Goal: Task Accomplishment & Management: Manage account settings

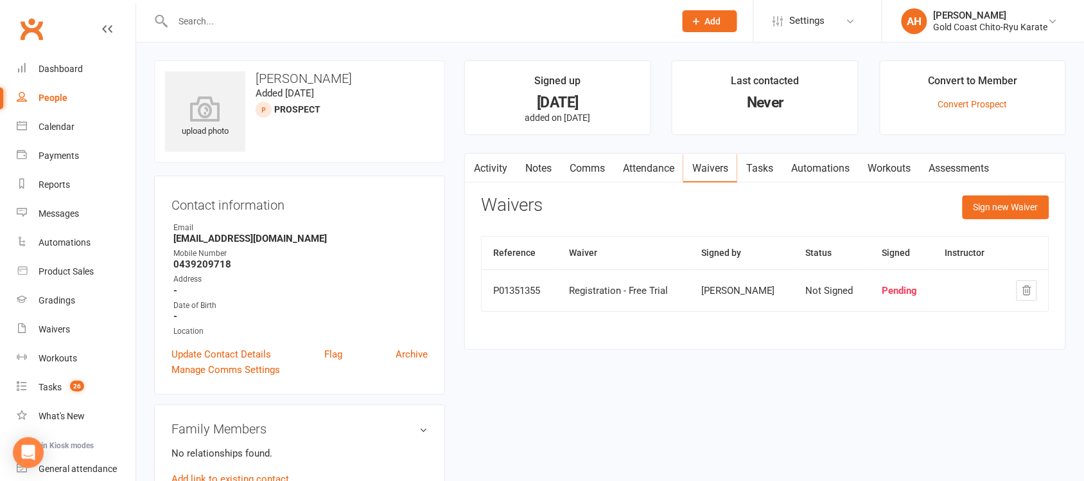
click at [196, 26] on input "text" at bounding box center [417, 21] width 497 height 18
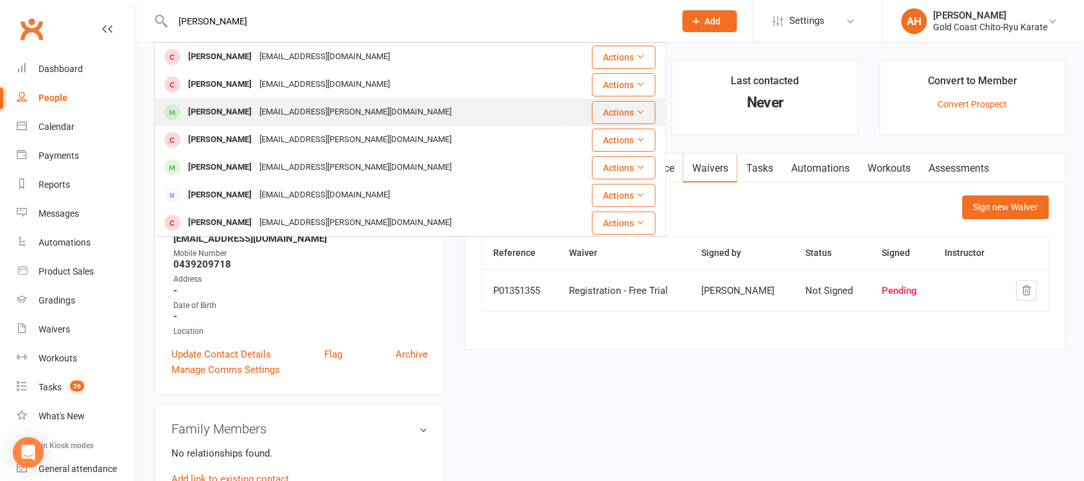
type input "[PERSON_NAME]"
click at [219, 113] on div "[PERSON_NAME]" at bounding box center [219, 112] width 71 height 19
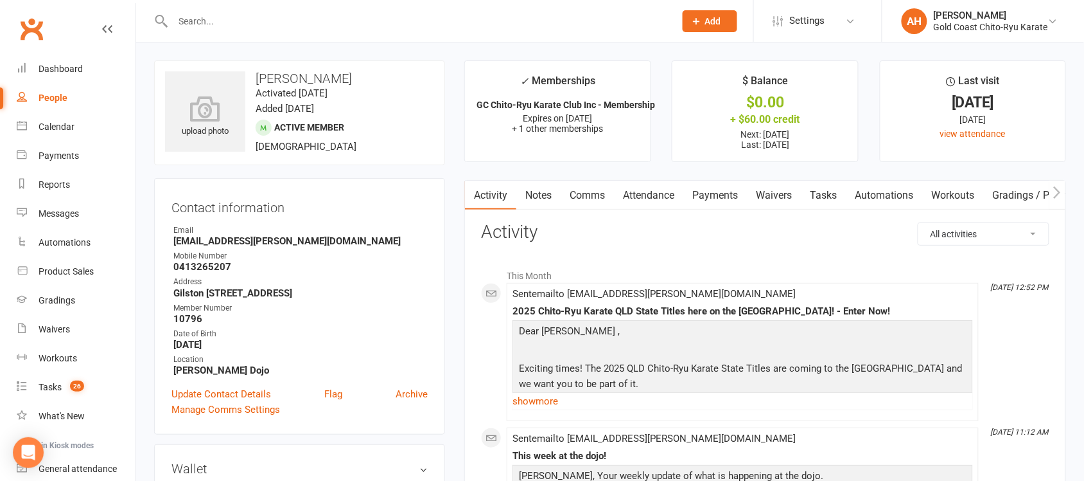
click at [595, 197] on link "Comms" at bounding box center [587, 196] width 53 height 30
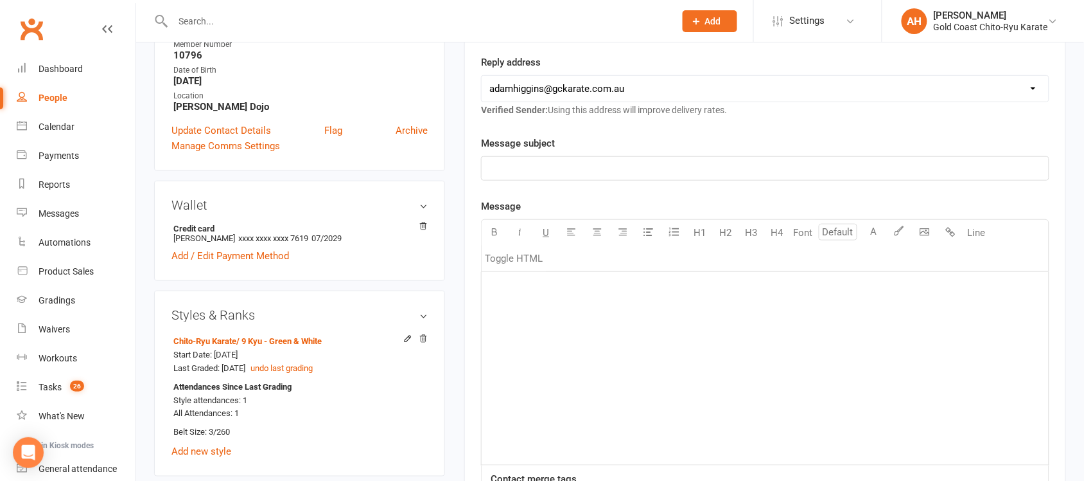
scroll to position [241, 0]
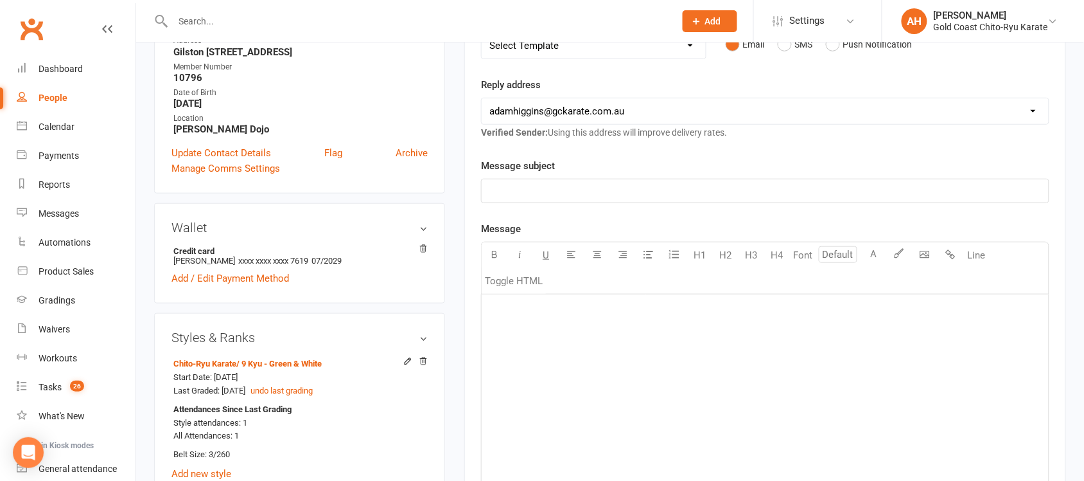
click at [518, 200] on div "﻿" at bounding box center [765, 190] width 567 height 23
click at [519, 328] on div "﻿" at bounding box center [765, 390] width 567 height 193
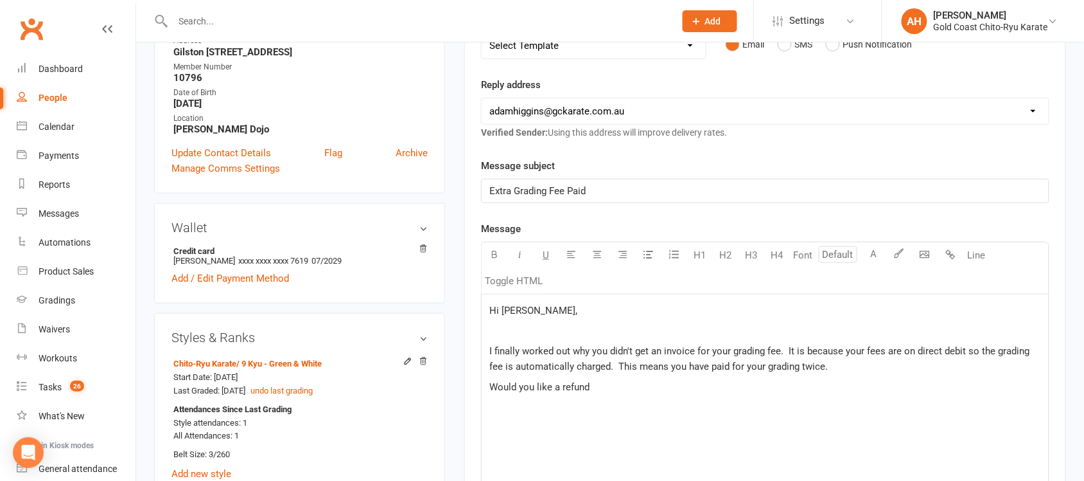
click at [618, 371] on span "I finally worked out why you didn't get an invoice for your grading fee. It is …" at bounding box center [761, 358] width 543 height 27
click at [856, 366] on p "I finally worked out why you didn't get an invoice for your grading fee. It is …" at bounding box center [766, 358] width 552 height 31
click at [916, 352] on span "I finally worked out why you didn't get an invoice for your grading fee. It is …" at bounding box center [761, 358] width 543 height 27
click at [1022, 369] on p "I finally worked out why you didn't get an invoice for your grading fee. It is …" at bounding box center [766, 358] width 552 height 31
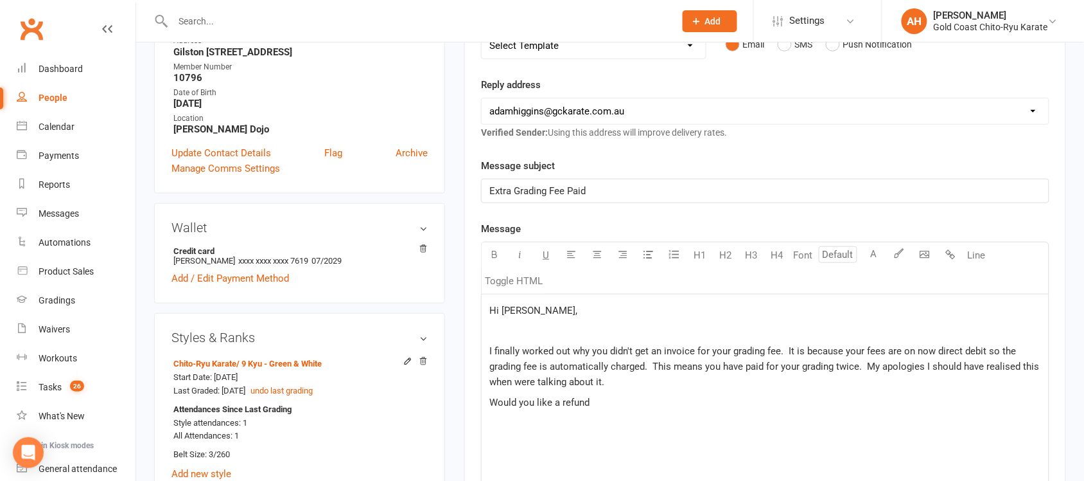
click at [607, 410] on p "Would you like a refund" at bounding box center [766, 401] width 552 height 15
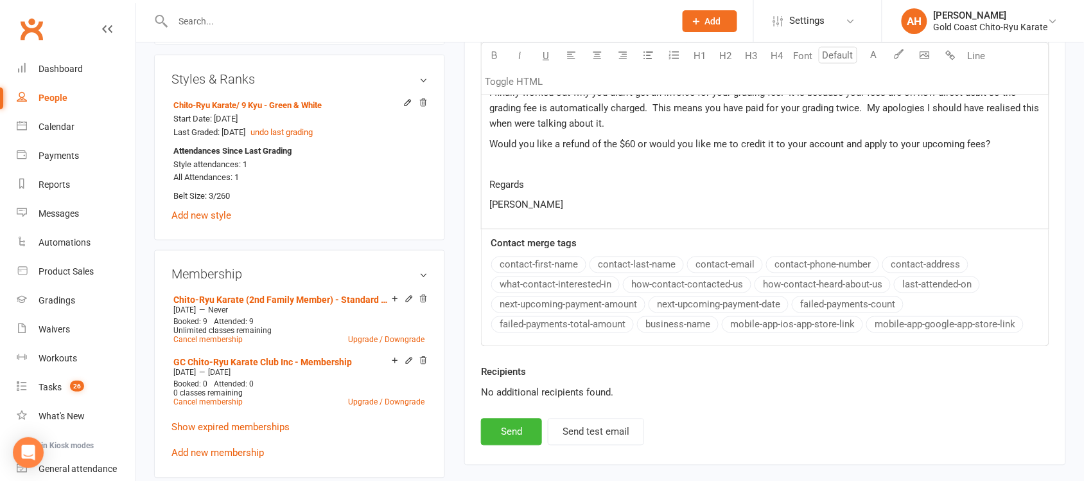
scroll to position [482, 0]
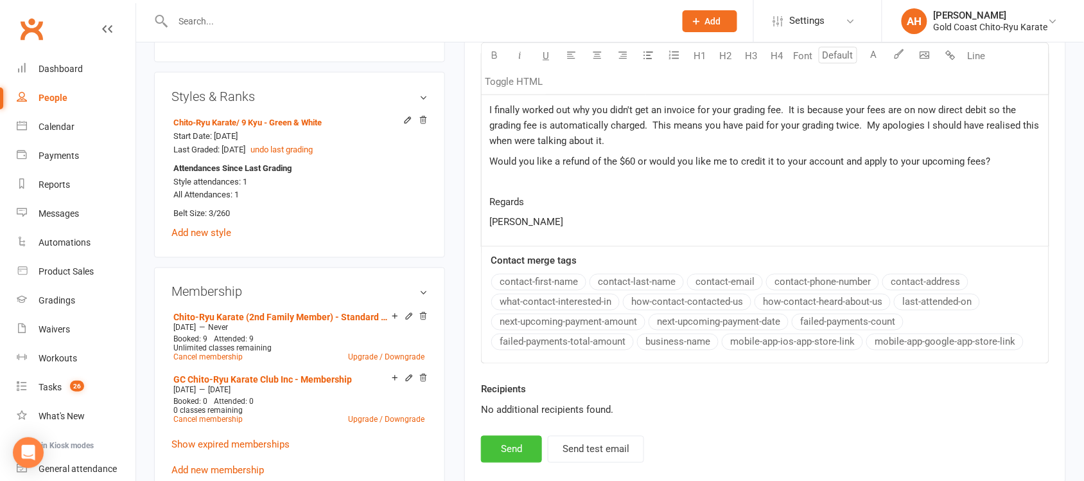
click at [508, 448] on button "Send" at bounding box center [511, 449] width 61 height 27
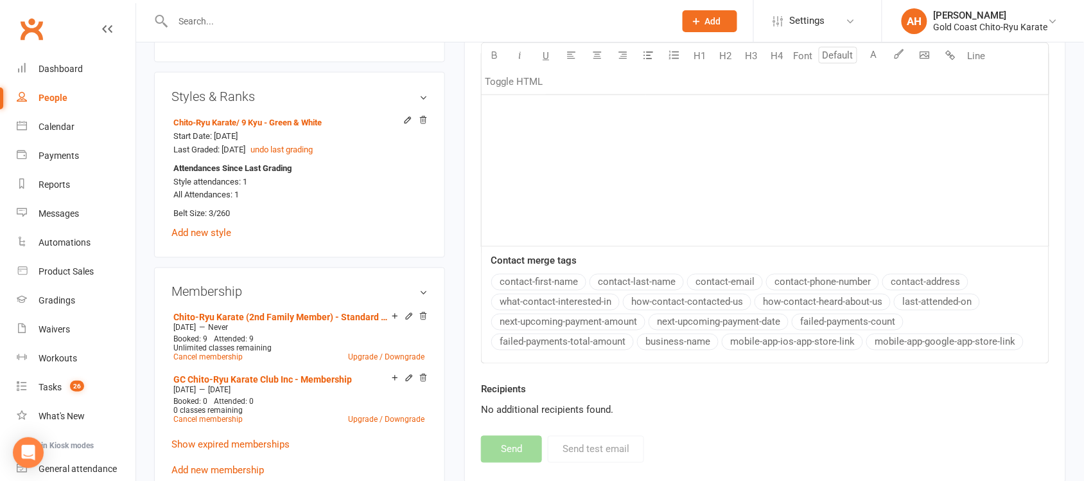
scroll to position [0, 0]
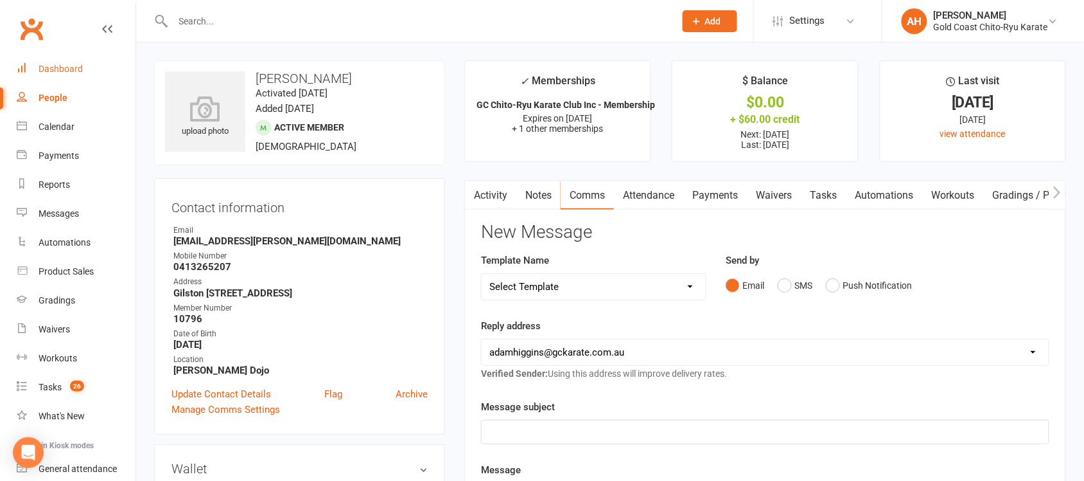
click at [78, 65] on div "Dashboard" at bounding box center [61, 69] width 44 height 10
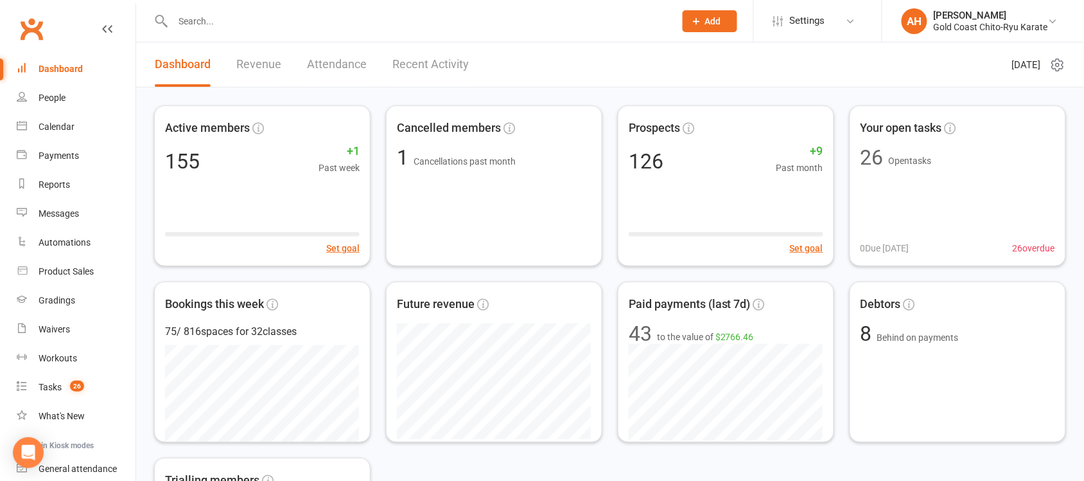
click at [225, 35] on div at bounding box center [410, 21] width 512 height 42
click at [201, 21] on input "text" at bounding box center [417, 21] width 497 height 18
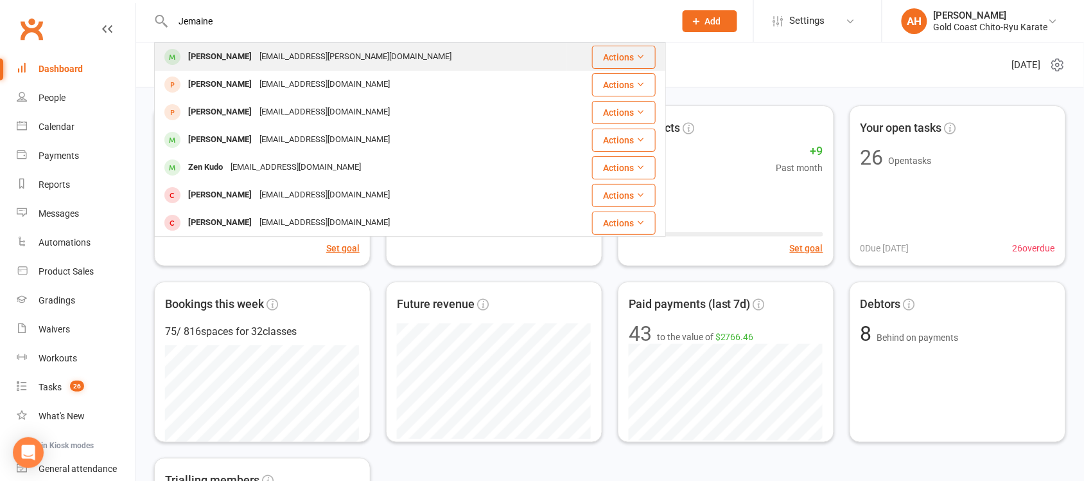
type input "Jemaine"
click at [243, 64] on div "[PERSON_NAME]" at bounding box center [219, 57] width 71 height 19
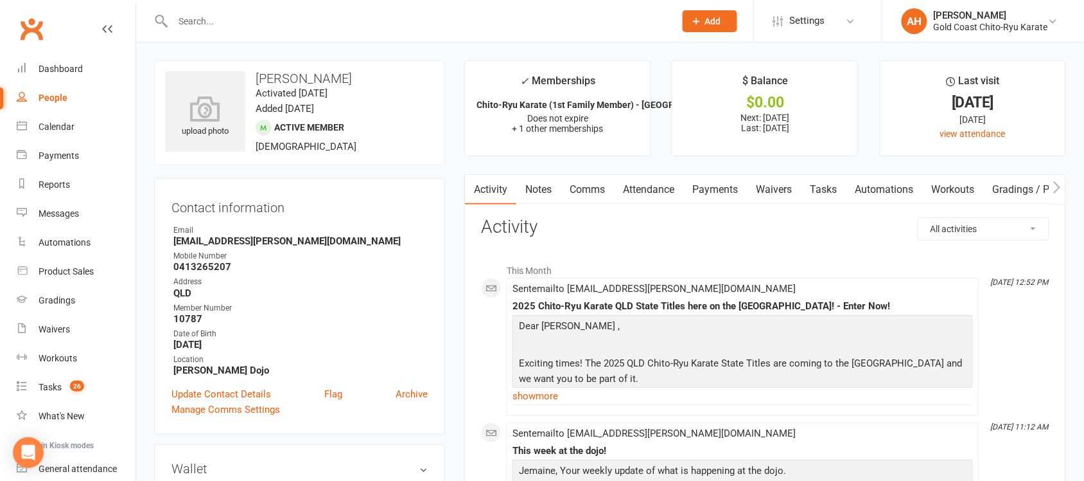
click at [716, 193] on link "Payments" at bounding box center [716, 190] width 64 height 30
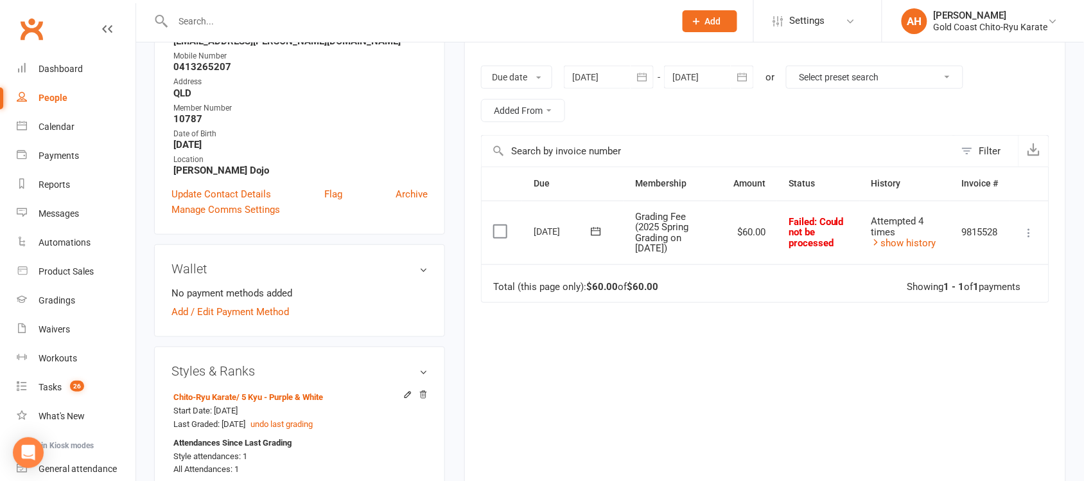
scroll to position [241, 0]
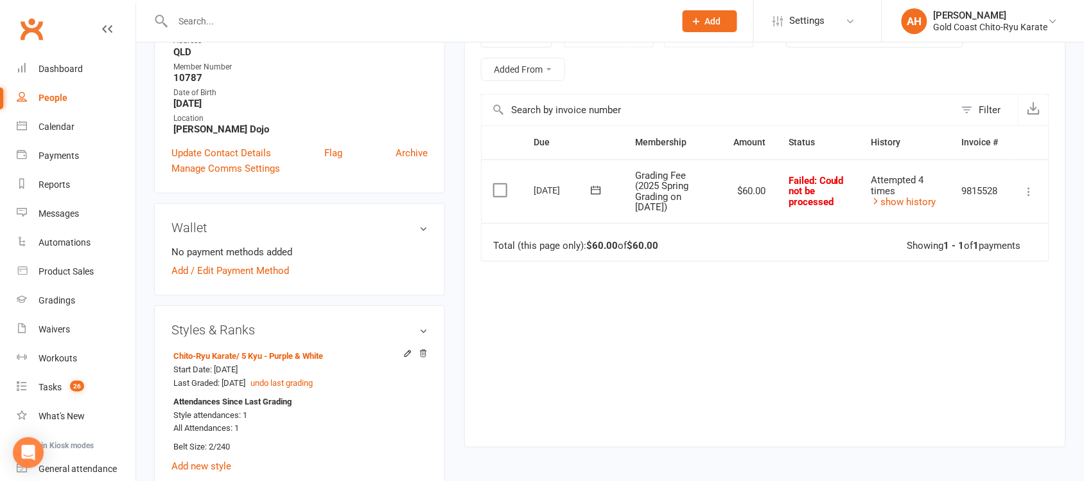
click at [1032, 194] on icon at bounding box center [1029, 191] width 13 height 13
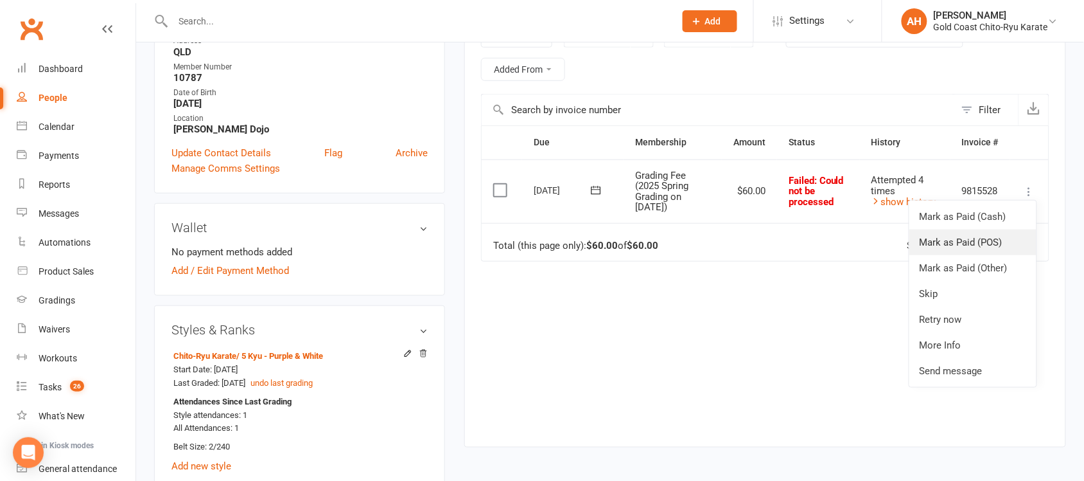
click at [977, 246] on link "Mark as Paid (POS)" at bounding box center [973, 242] width 127 height 26
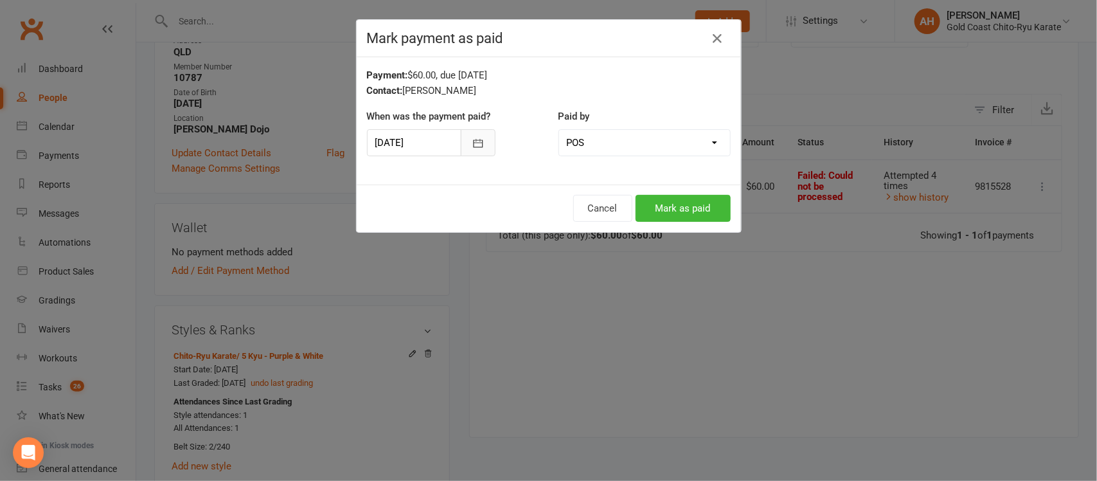
click at [475, 136] on button "button" at bounding box center [478, 142] width 35 height 27
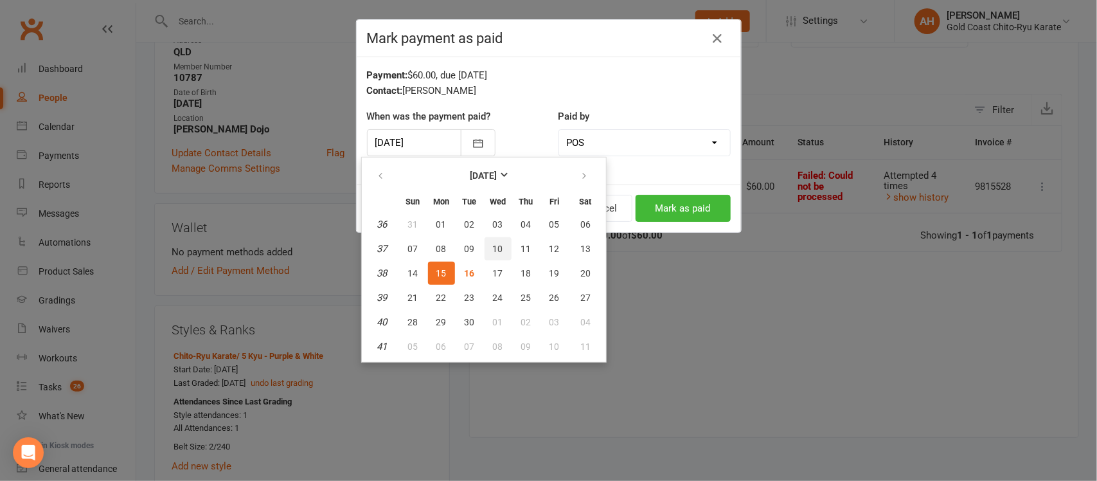
click at [496, 244] on span "10" at bounding box center [498, 248] width 10 height 10
type input "[DATE]"
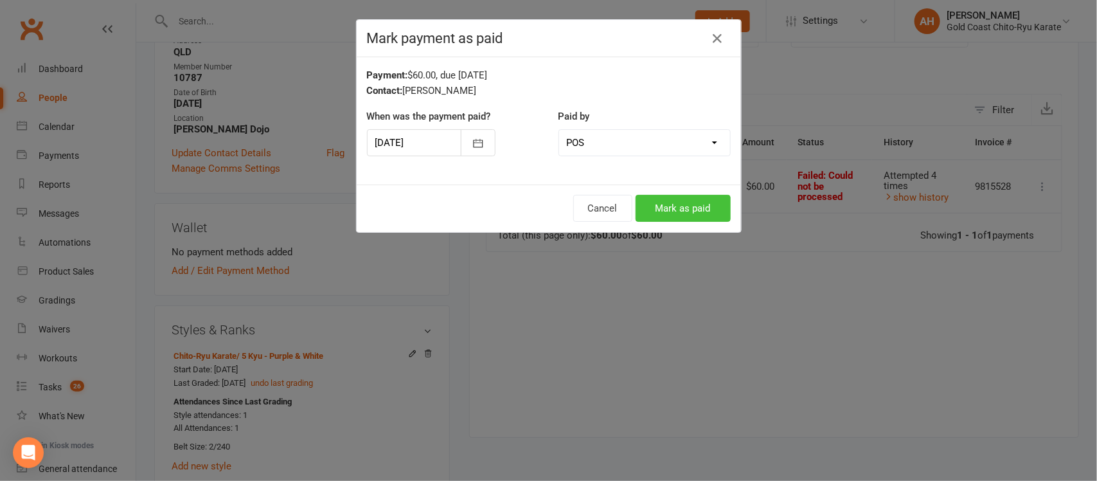
click at [693, 210] on button "Mark as paid" at bounding box center [682, 208] width 95 height 27
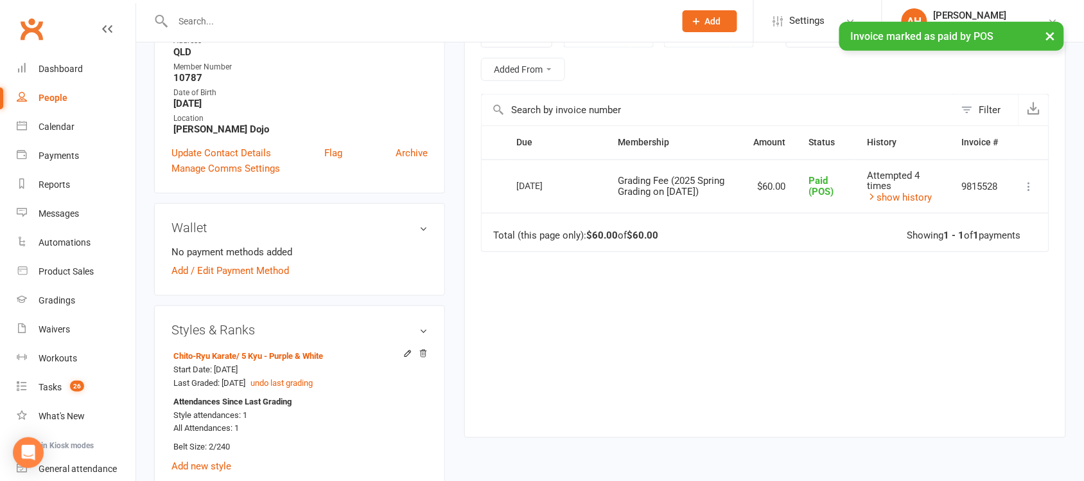
scroll to position [0, 0]
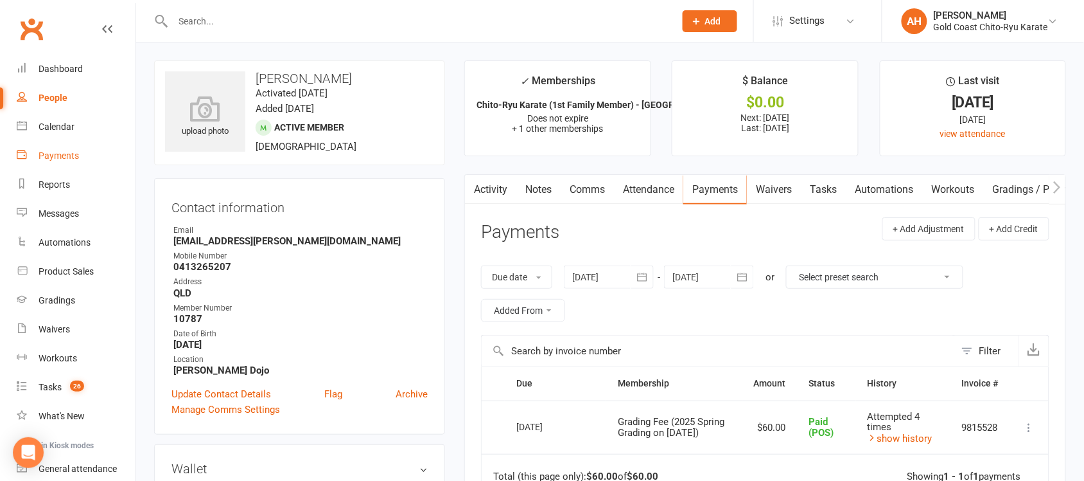
drag, startPoint x: 53, startPoint y: 161, endPoint x: 554, endPoint y: 161, distance: 501.1
click at [53, 161] on link "Payments" at bounding box center [76, 155] width 119 height 29
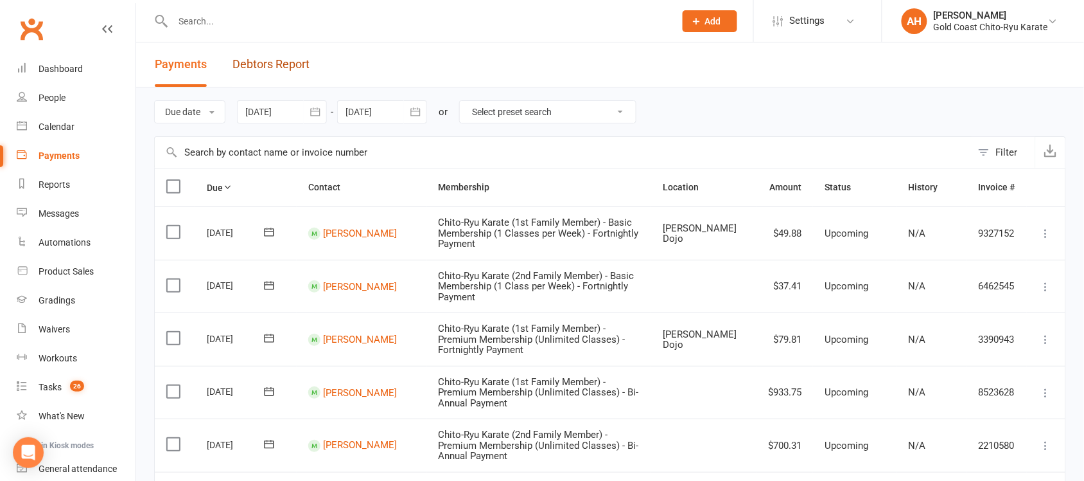
drag, startPoint x: 278, startPoint y: 65, endPoint x: 287, endPoint y: 69, distance: 10.1
click at [278, 65] on link "Debtors Report" at bounding box center [271, 64] width 77 height 44
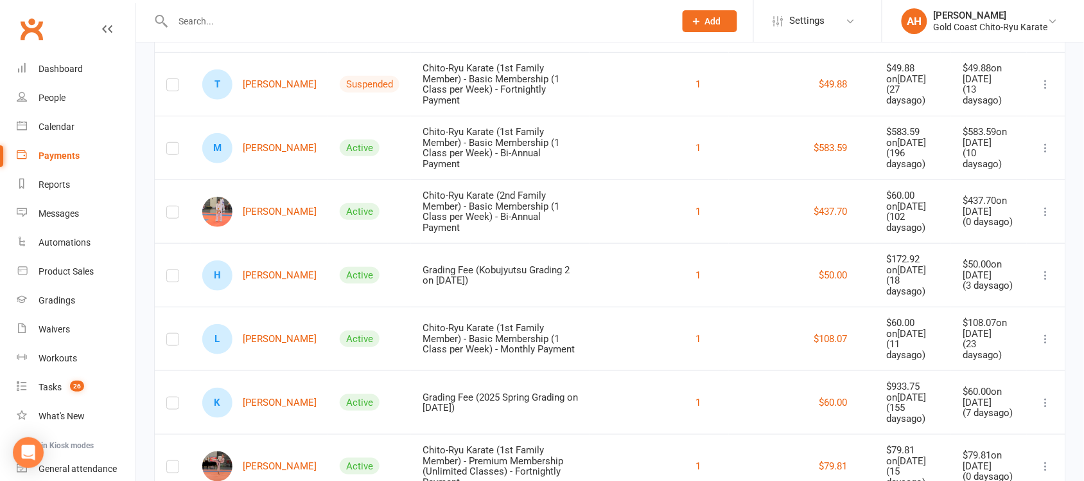
scroll to position [214, 0]
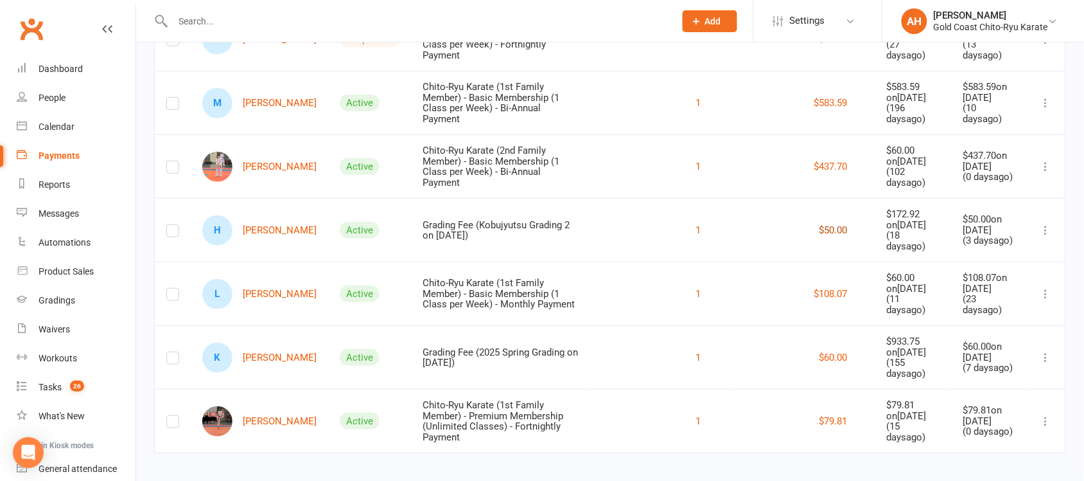
click at [833, 224] on button "$50.00" at bounding box center [834, 229] width 28 height 15
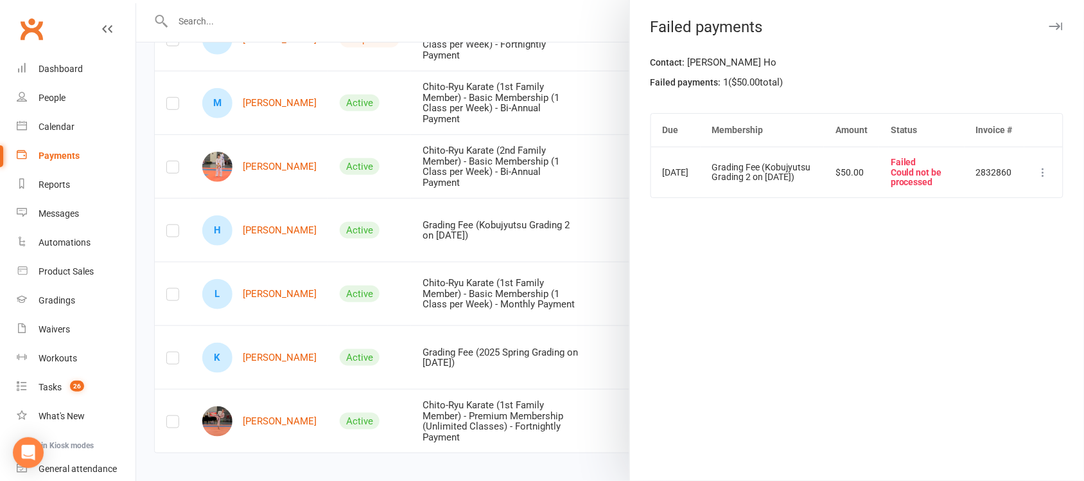
click at [1038, 172] on icon at bounding box center [1044, 172] width 13 height 13
click at [782, 277] on div "Contact: [PERSON_NAME] Failed payments: 1 ( $50.00 total) Due Membership Amount…" at bounding box center [857, 268] width 454 height 426
click at [1050, 23] on icon "button" at bounding box center [1056, 26] width 13 height 8
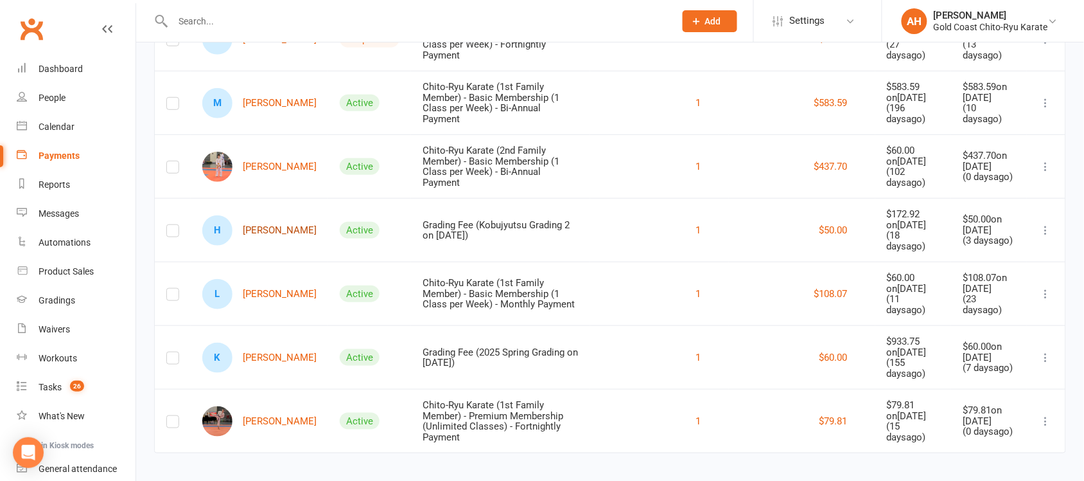
click at [265, 223] on link "H [PERSON_NAME]" at bounding box center [259, 230] width 114 height 30
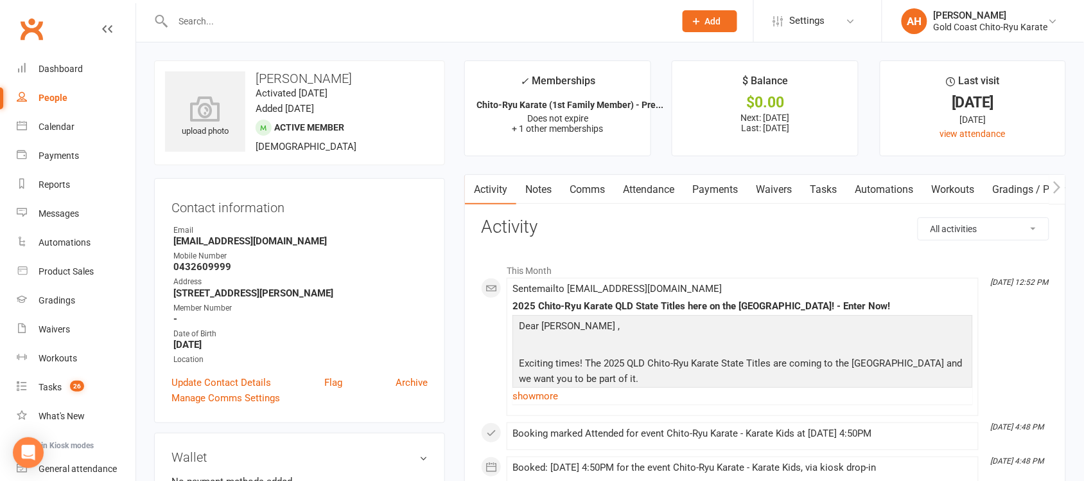
click at [721, 191] on link "Payments" at bounding box center [716, 190] width 64 height 30
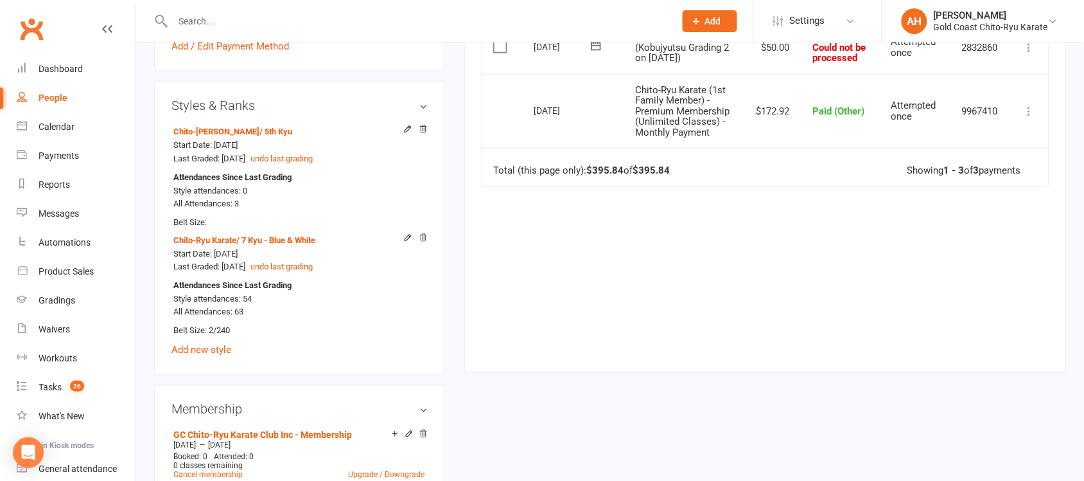
scroll to position [241, 0]
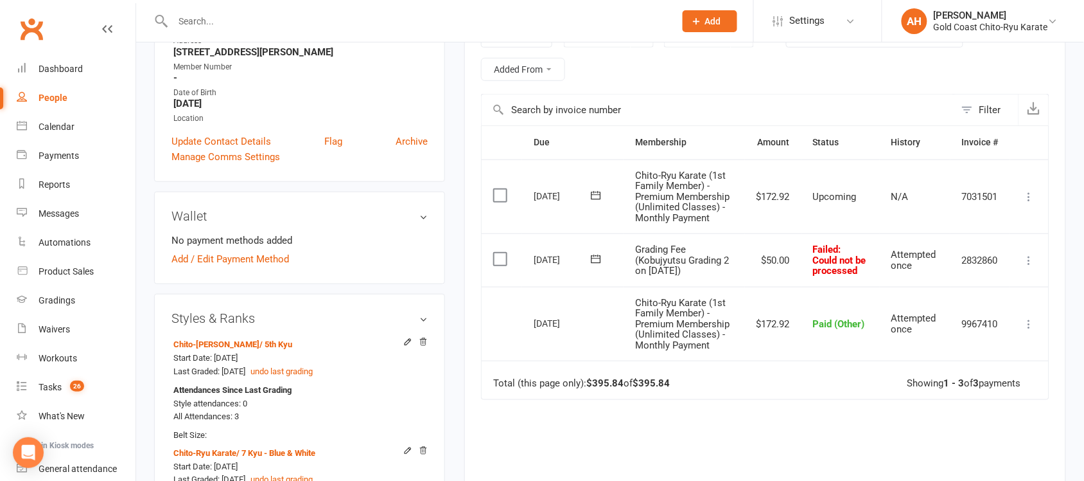
click at [1029, 258] on icon at bounding box center [1029, 260] width 13 height 13
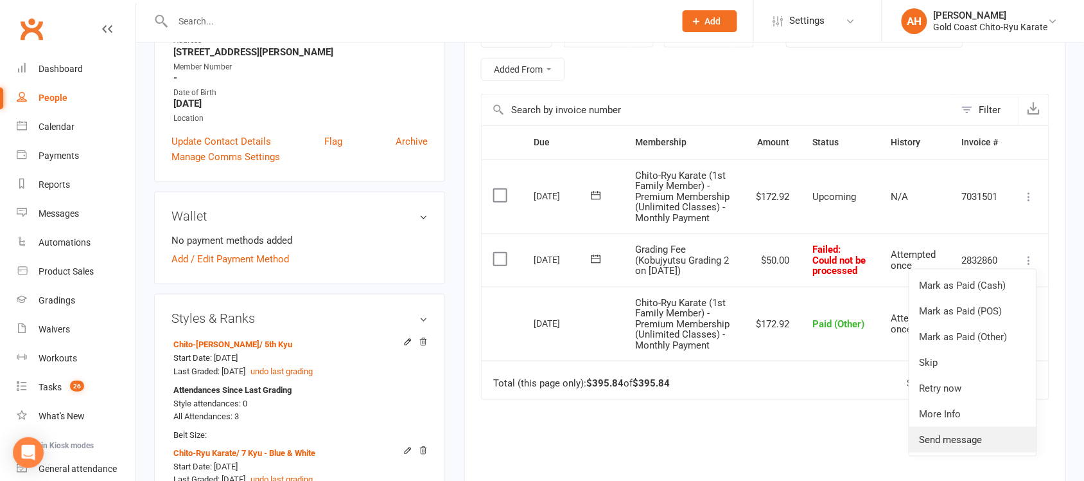
click at [969, 441] on link "Send message" at bounding box center [973, 440] width 127 height 26
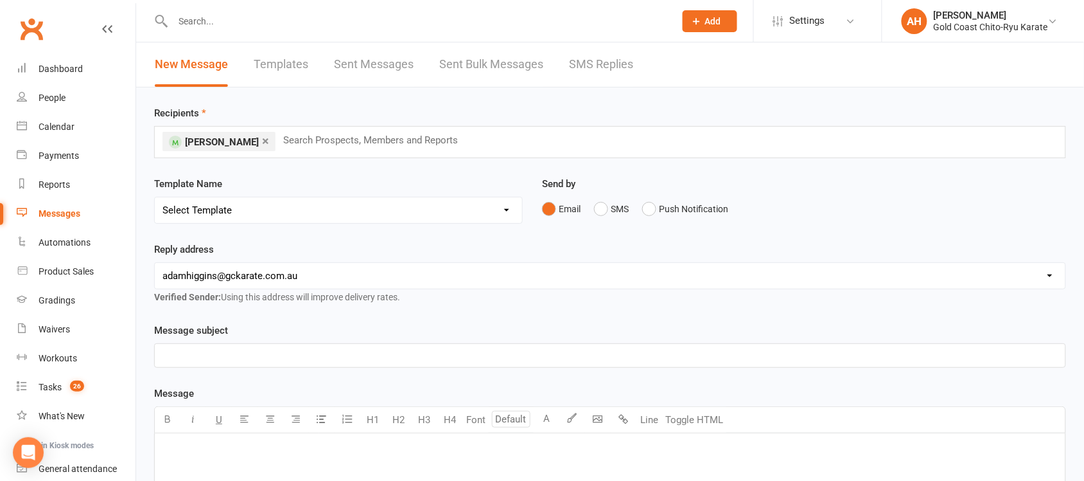
click at [505, 213] on select "Select Template [Email] Billing - Annual Payment due to be processed [Email] Bi…" at bounding box center [338, 210] width 367 height 26
select select "2"
click at [155, 197] on select "Select Template [Email] Billing - Annual Payment due to be processed [Email] Bi…" at bounding box center [338, 210] width 367 height 26
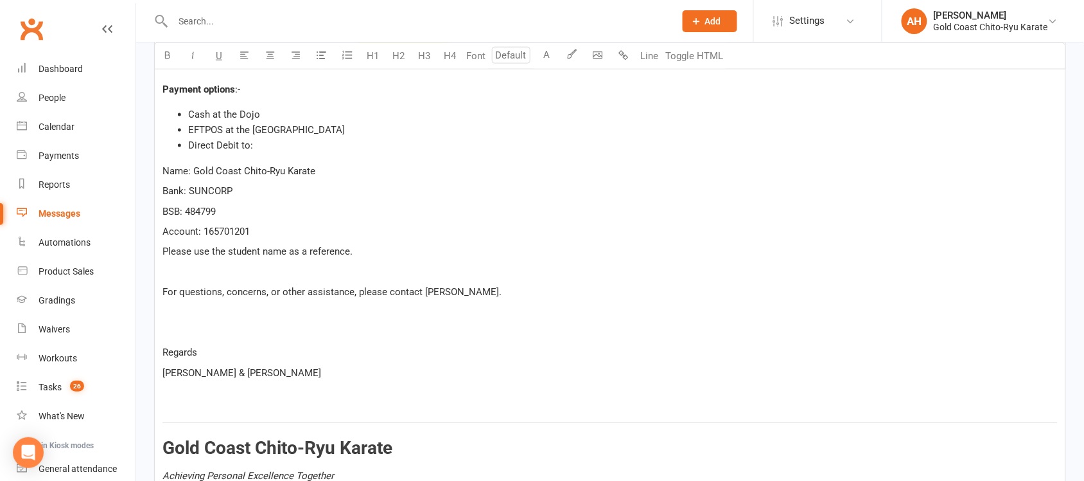
scroll to position [241, 0]
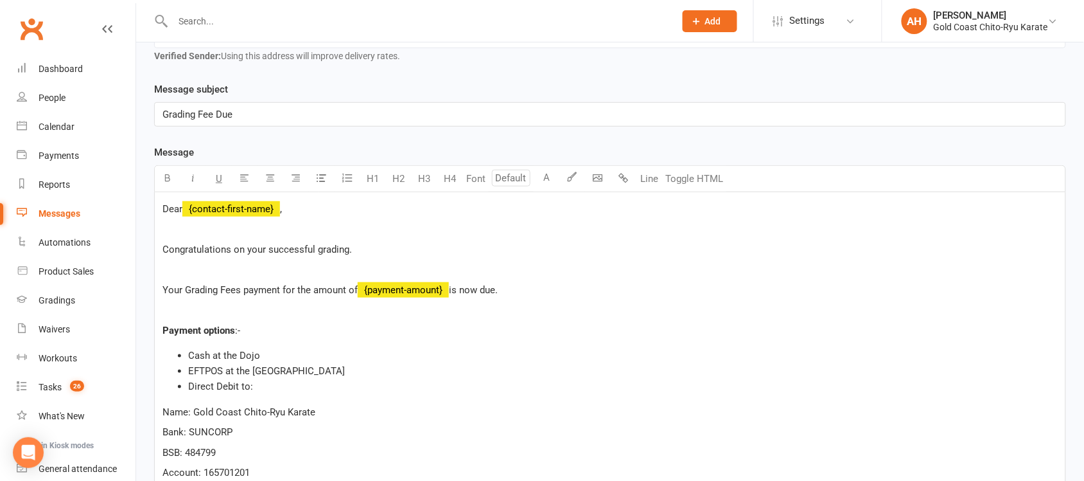
click at [315, 252] on span "Congratulations on your successful grading." at bounding box center [258, 249] width 190 height 12
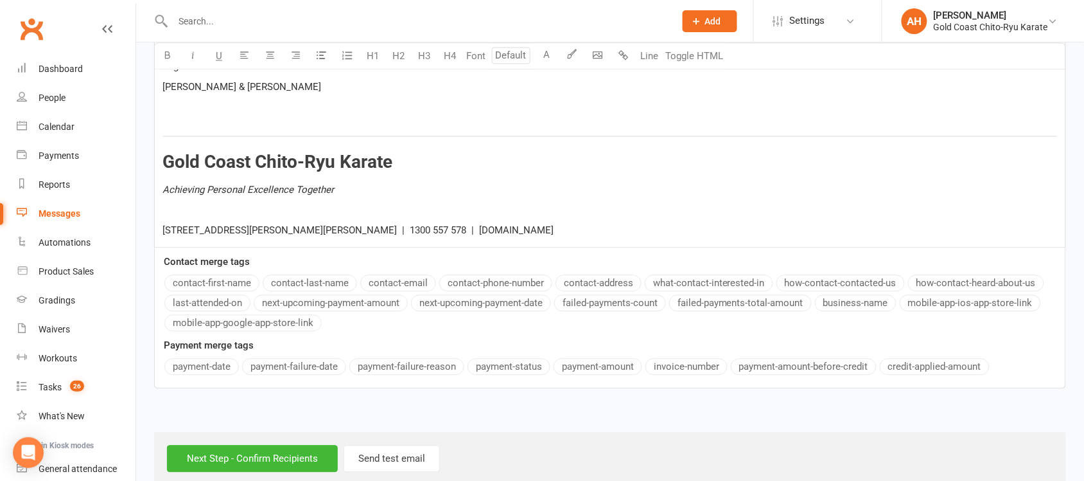
scroll to position [793, 0]
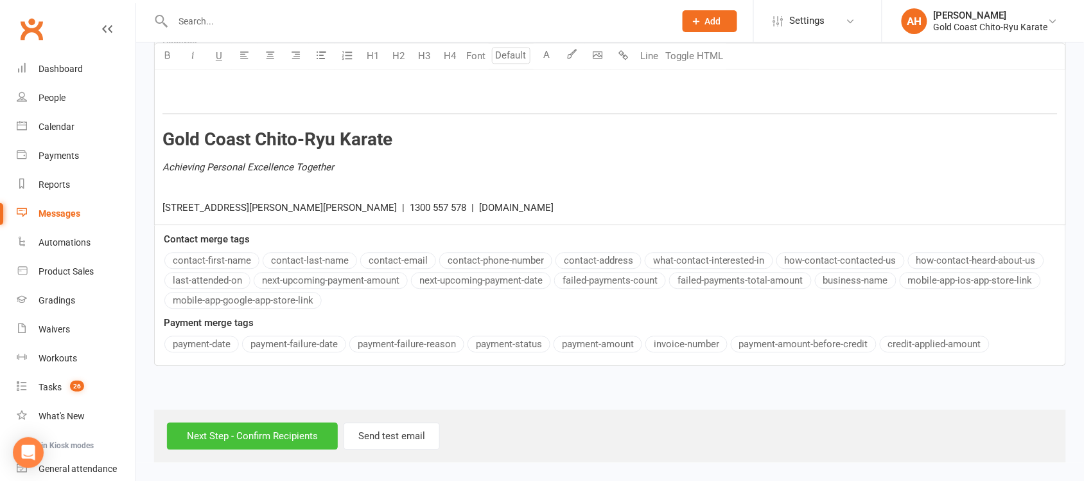
click at [276, 438] on input "Next Step - Confirm Recipients" at bounding box center [252, 435] width 171 height 27
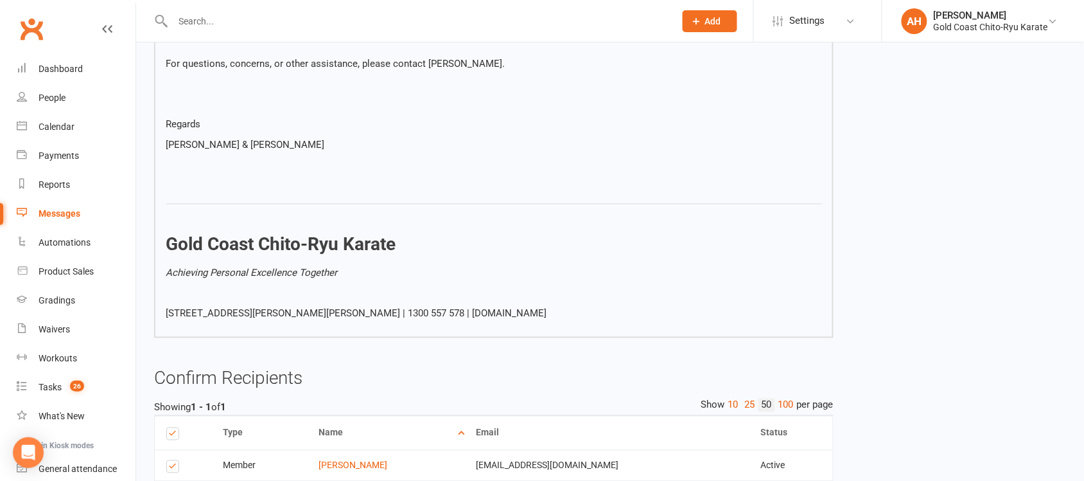
scroll to position [620, 0]
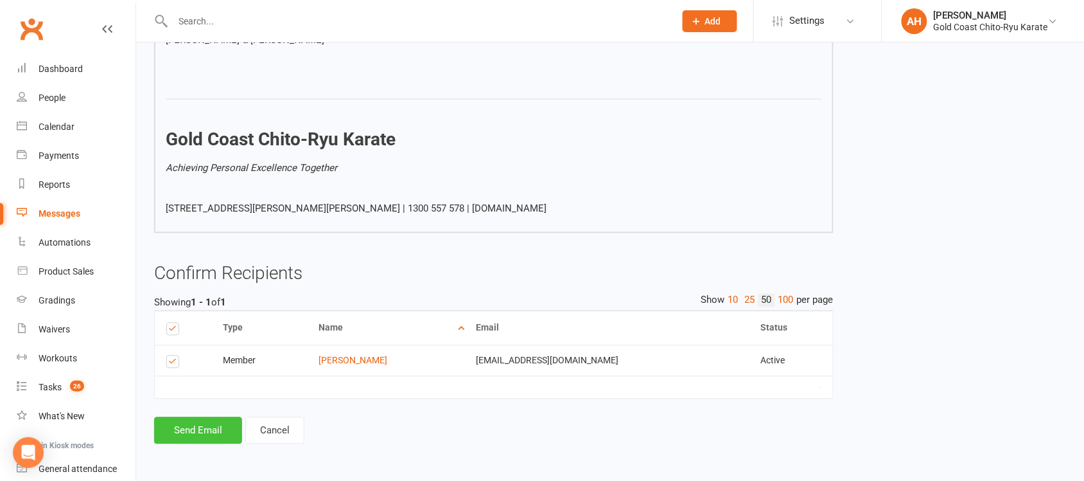
click at [206, 430] on button "Send Email" at bounding box center [198, 430] width 88 height 27
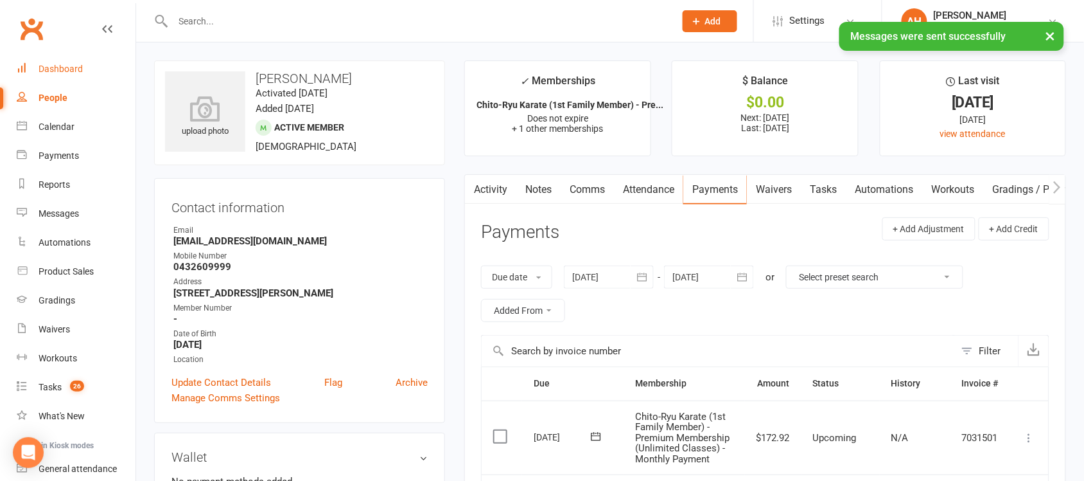
drag, startPoint x: 73, startPoint y: 71, endPoint x: 87, endPoint y: 73, distance: 14.8
click at [73, 71] on div "Dashboard" at bounding box center [61, 69] width 44 height 10
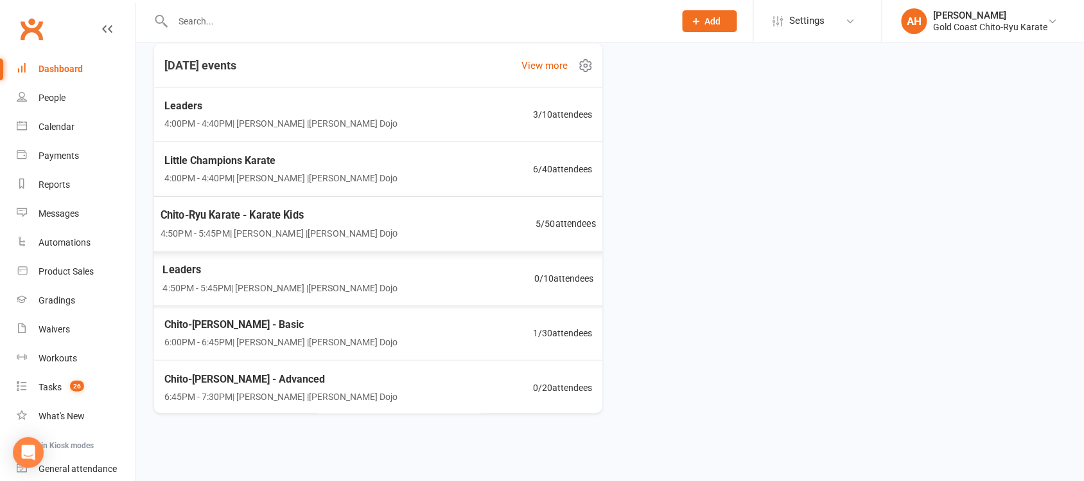
scroll to position [1, 0]
click at [53, 155] on div "Payments" at bounding box center [59, 155] width 40 height 10
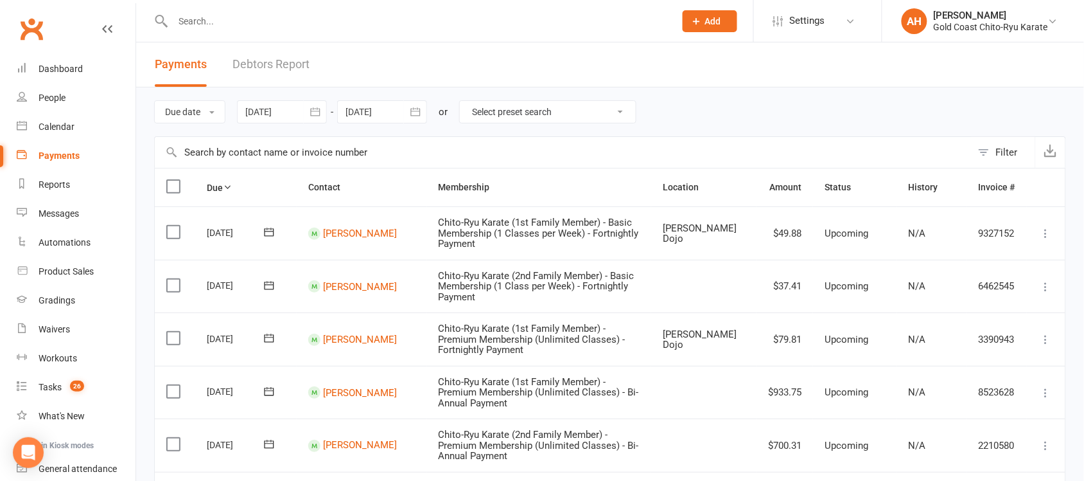
click at [280, 64] on link "Debtors Report" at bounding box center [271, 64] width 77 height 44
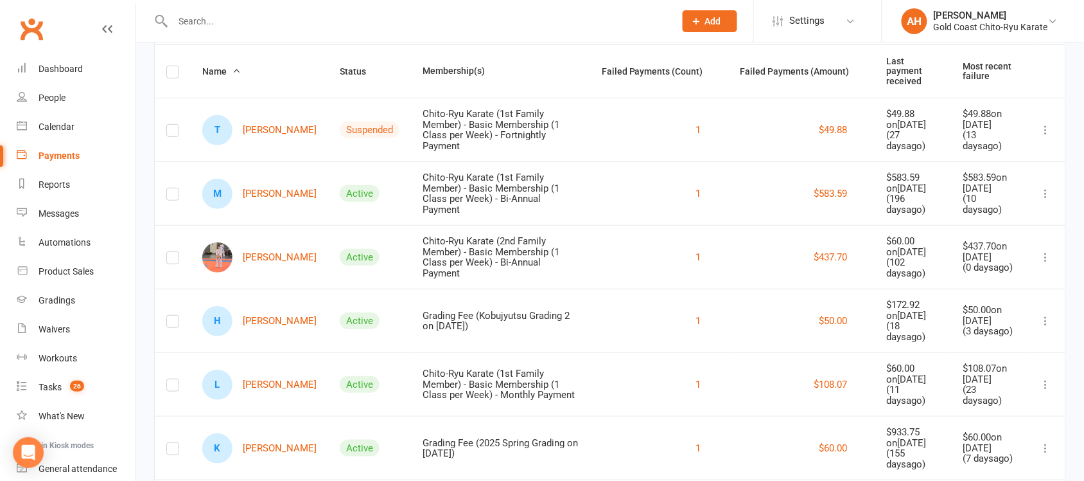
scroll to position [214, 0]
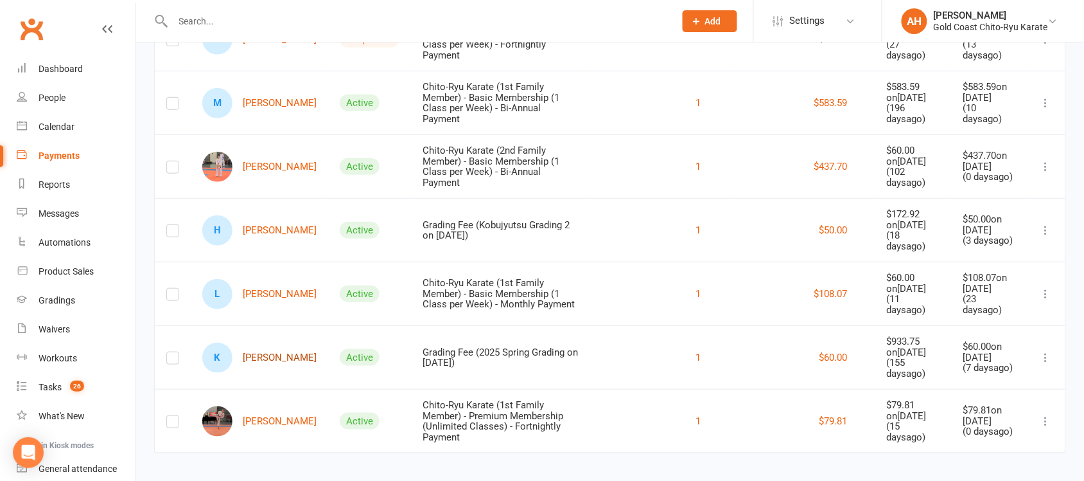
click at [260, 349] on link "K [PERSON_NAME]" at bounding box center [259, 357] width 114 height 30
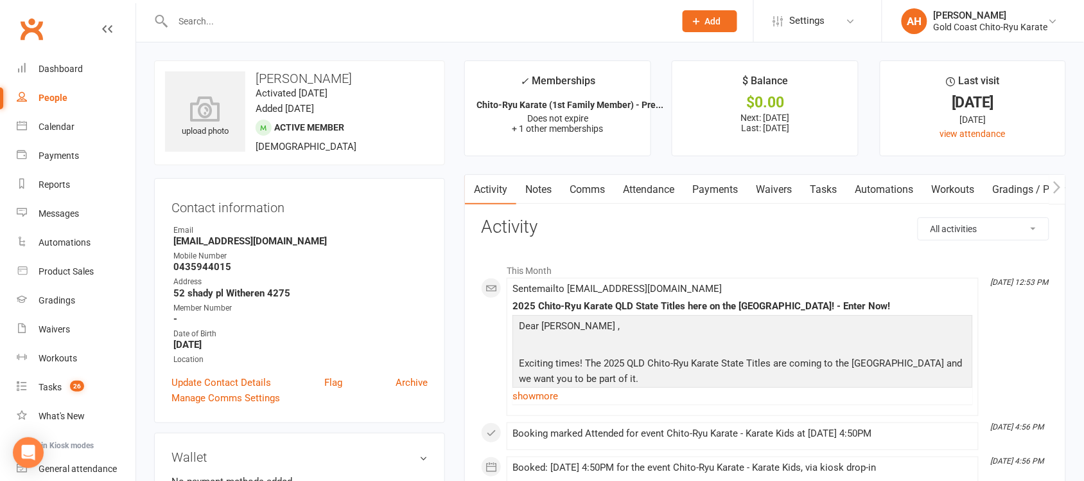
click at [713, 193] on link "Payments" at bounding box center [716, 190] width 64 height 30
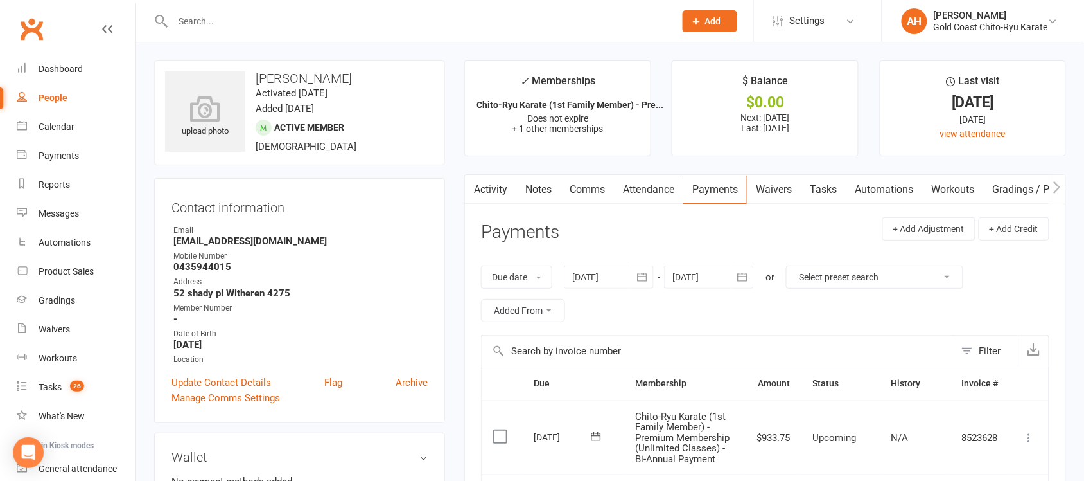
scroll to position [241, 0]
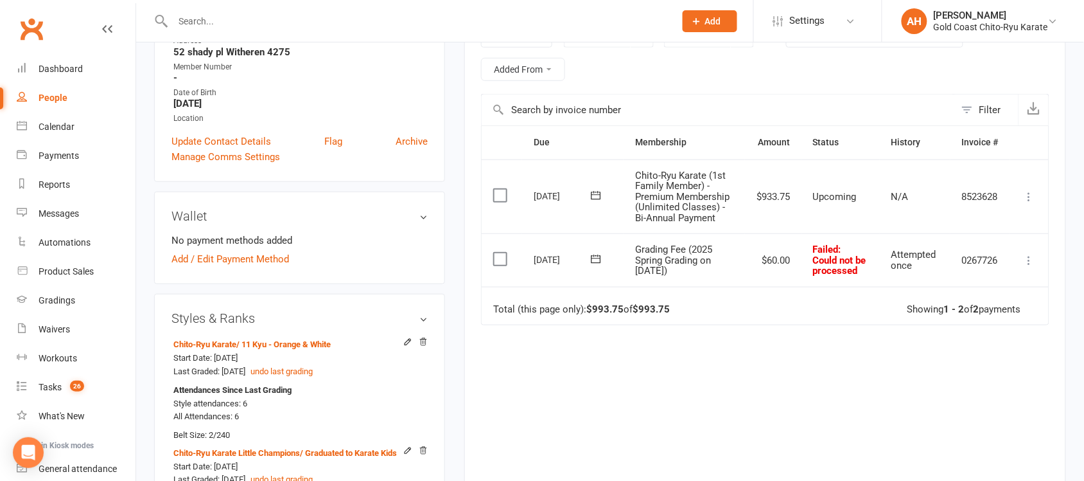
click at [1031, 267] on icon at bounding box center [1029, 260] width 13 height 13
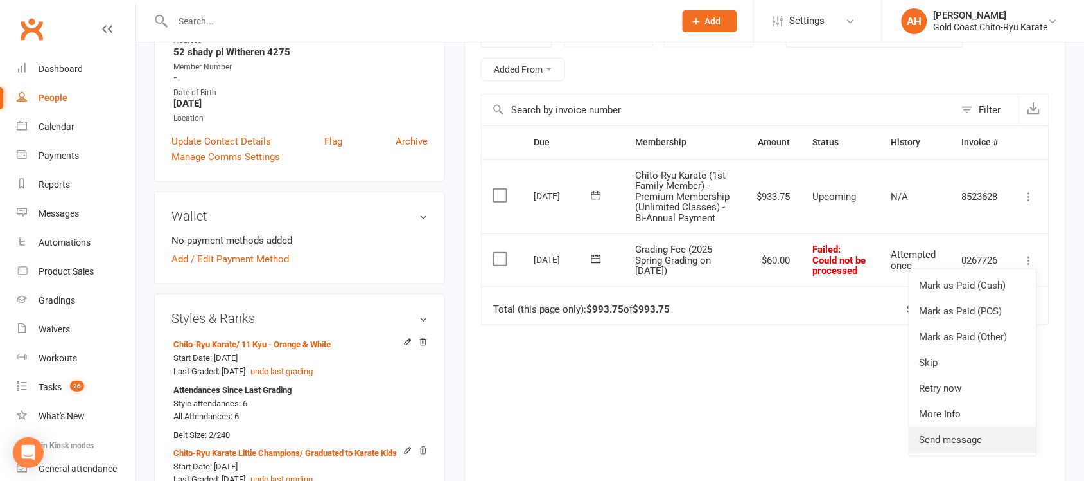
click at [970, 445] on link "Send message" at bounding box center [973, 440] width 127 height 26
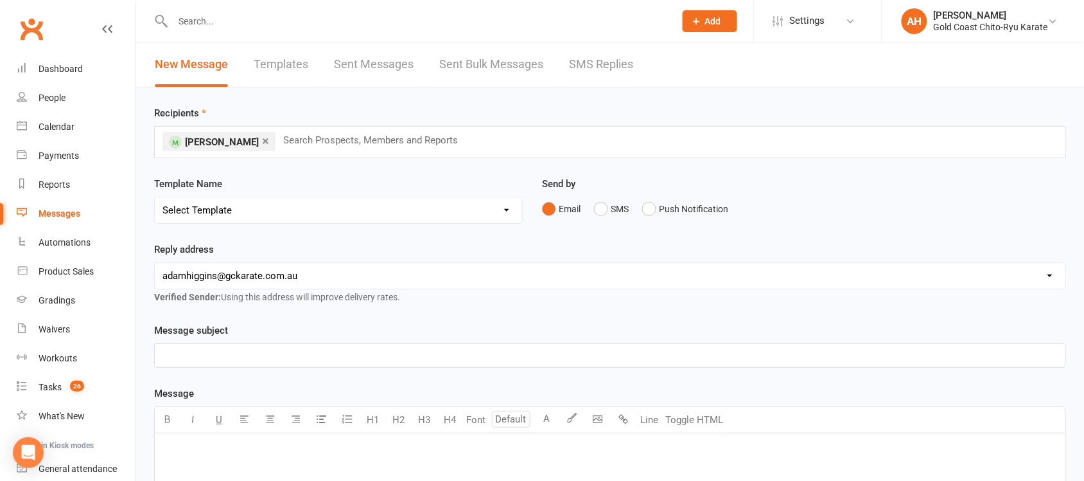
click at [502, 212] on select "Select Template [Email] Billing - Annual Payment due to be processed [Email] Bi…" at bounding box center [338, 210] width 367 height 26
select select "4"
click at [155, 197] on select "Select Template [Email] Billing - Annual Payment due to be processed [Email] Bi…" at bounding box center [338, 210] width 367 height 26
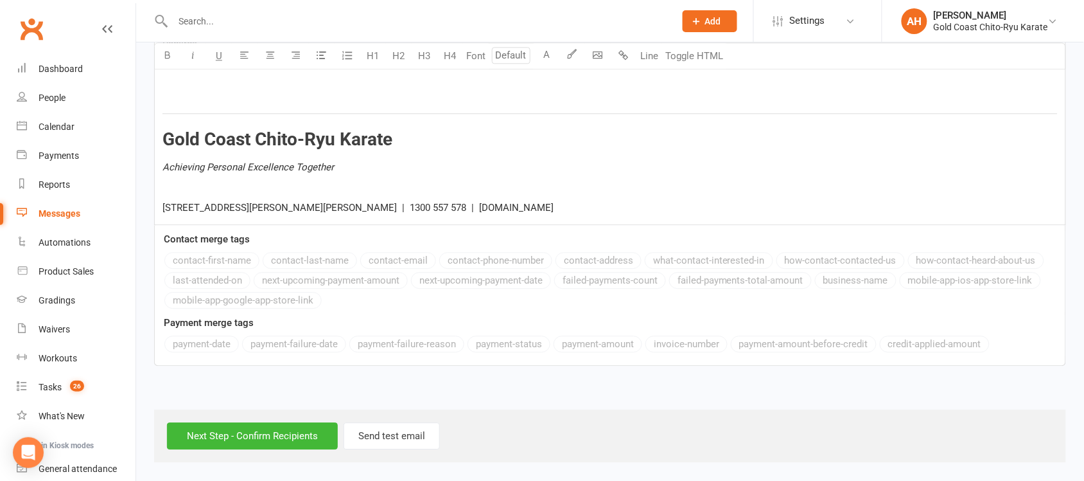
scroll to position [905, 0]
click at [267, 448] on input "Next Step - Confirm Recipients" at bounding box center [252, 435] width 171 height 27
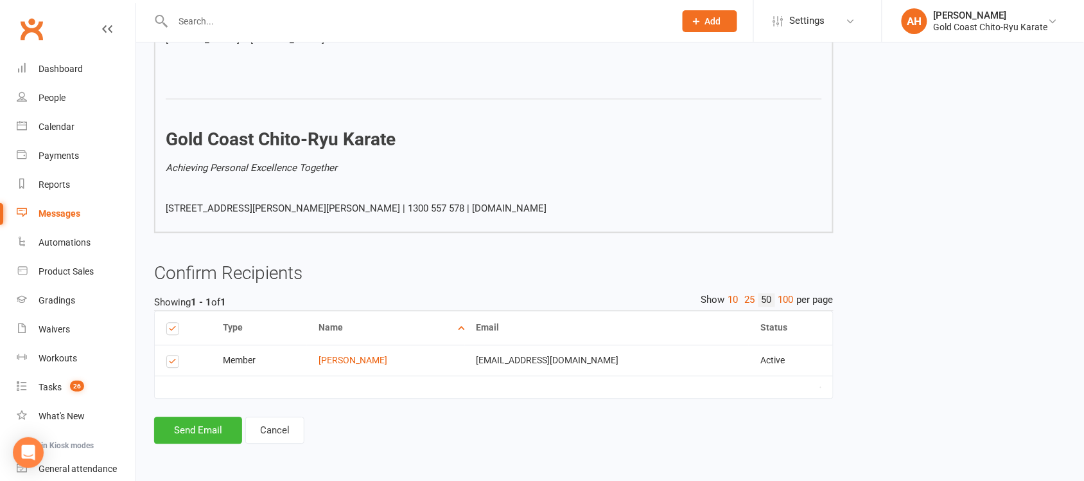
scroll to position [747, 0]
click at [208, 431] on button "Send Email" at bounding box center [198, 430] width 88 height 27
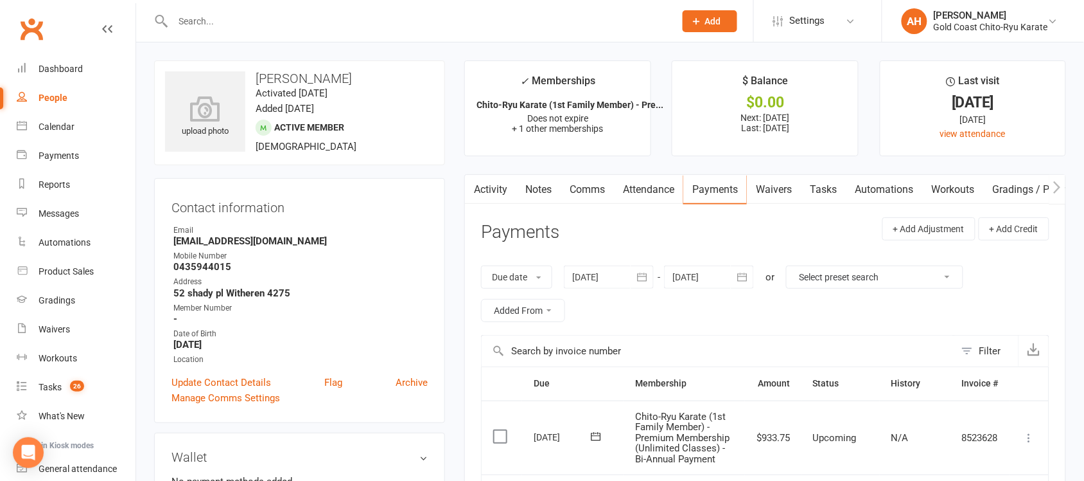
click at [209, 22] on input "text" at bounding box center [417, 21] width 497 height 18
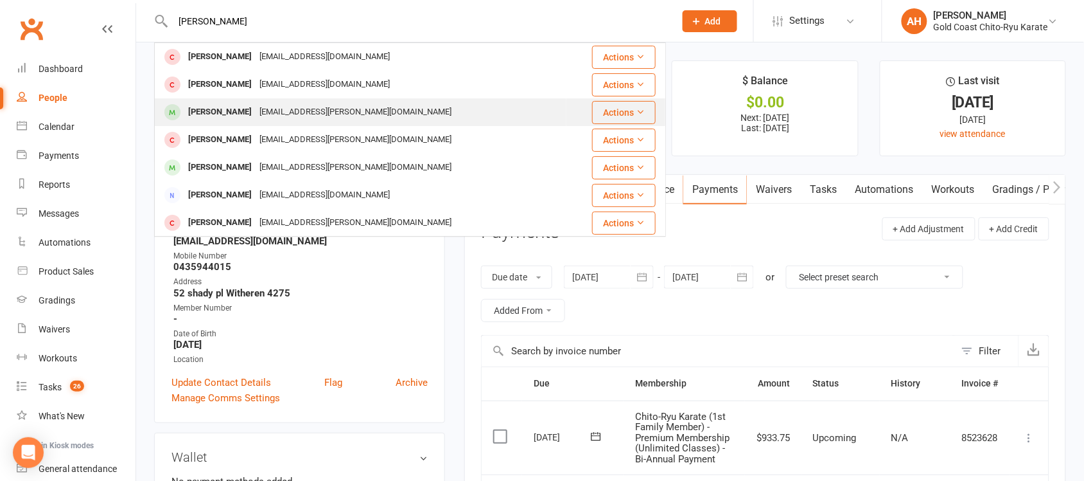
type input "[PERSON_NAME]"
click at [222, 110] on div "[PERSON_NAME]" at bounding box center [219, 112] width 71 height 19
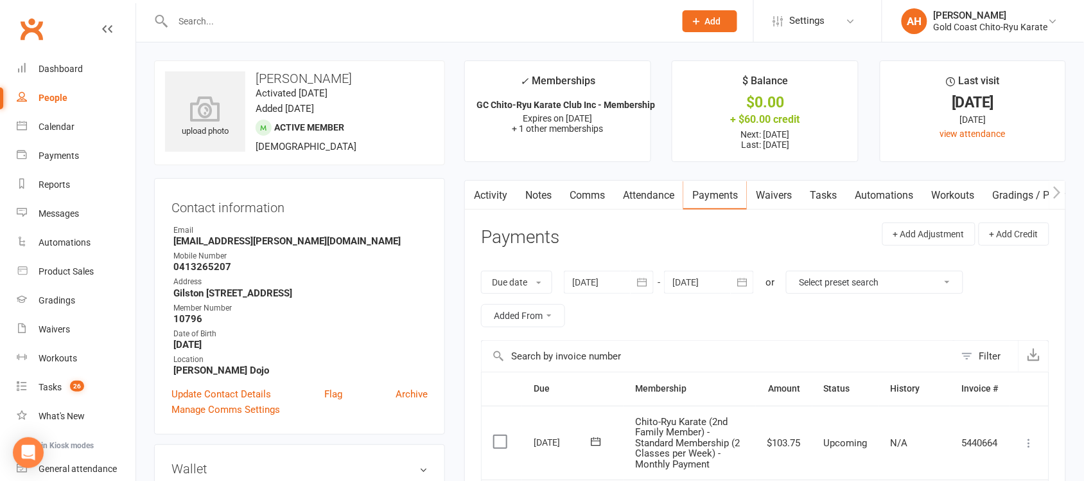
click at [1061, 195] on icon "button" at bounding box center [1058, 192] width 8 height 13
click at [1020, 195] on link "Credit balance" at bounding box center [1024, 196] width 83 height 30
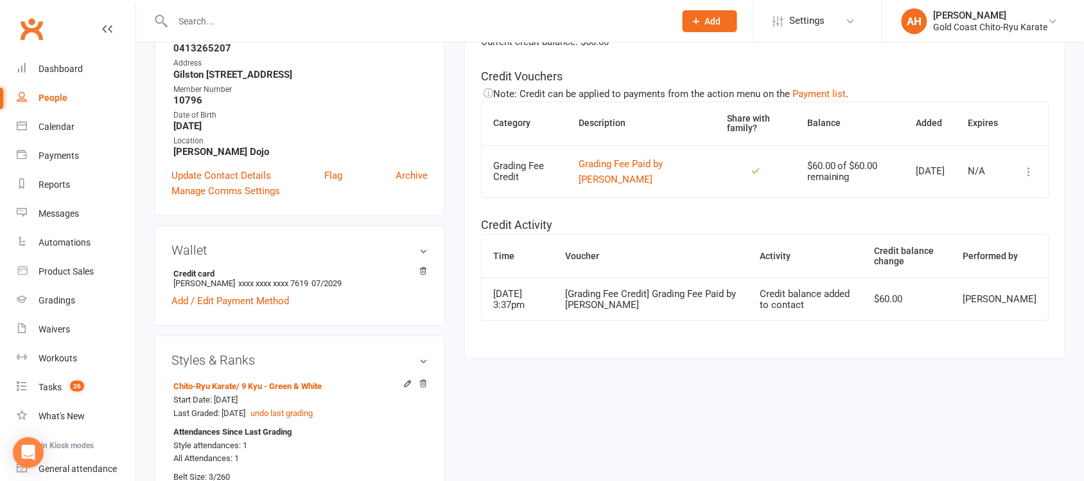
scroll to position [241, 0]
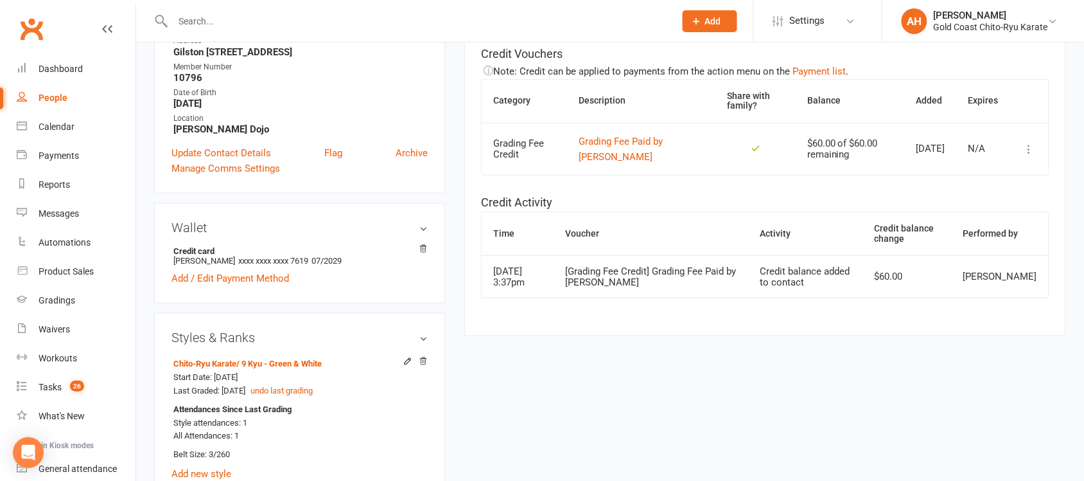
click at [1031, 149] on icon at bounding box center [1029, 149] width 13 height 13
click at [929, 227] on link "Remove" at bounding box center [961, 226] width 127 height 26
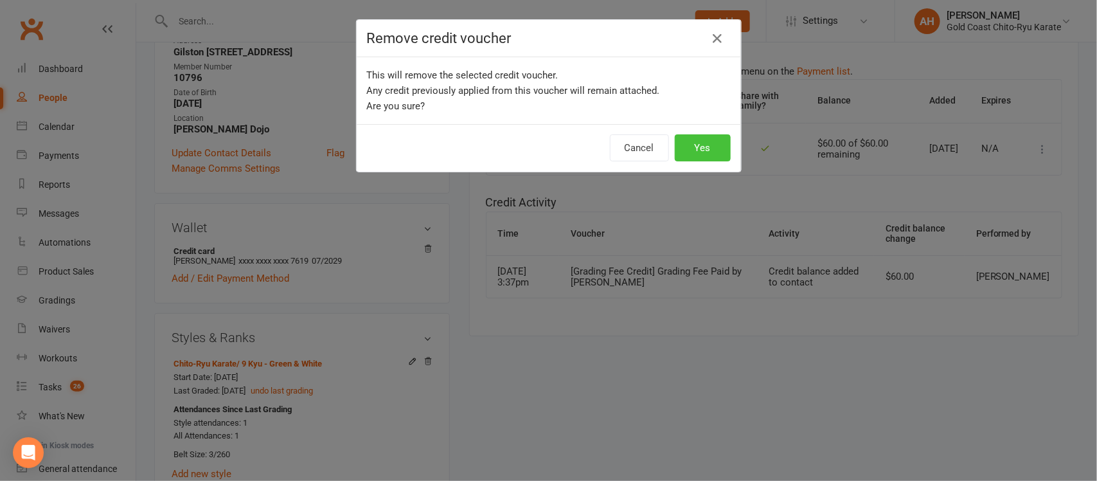
click at [700, 143] on button "Yes" at bounding box center [703, 147] width 56 height 27
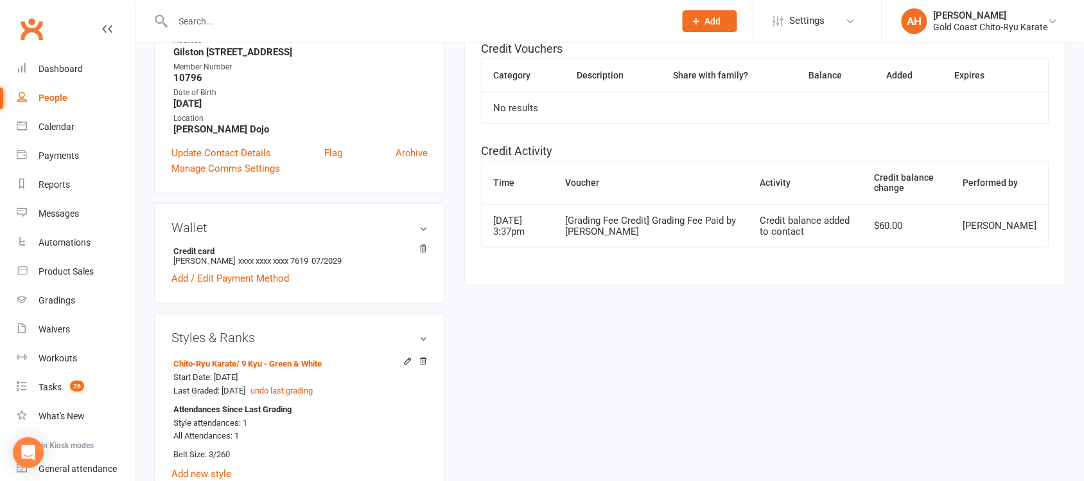
scroll to position [0, 0]
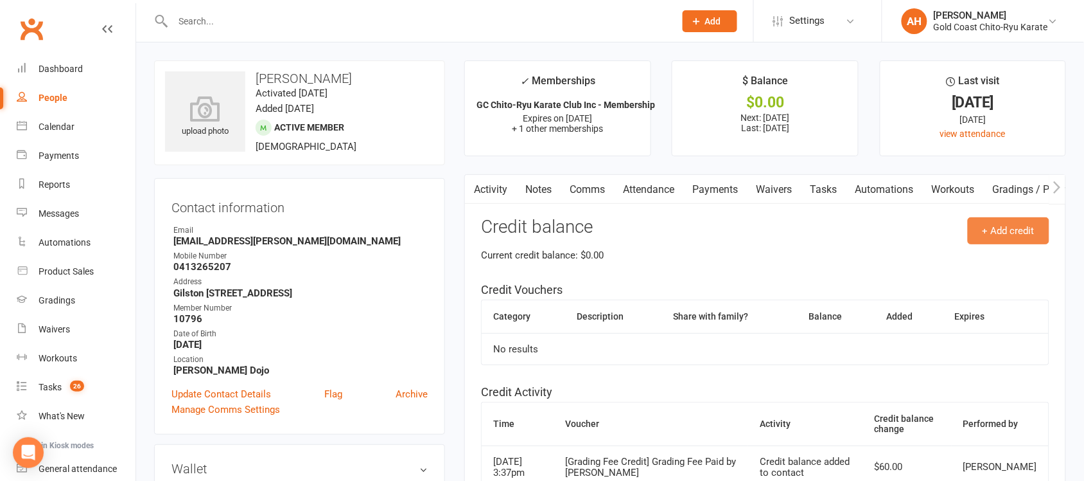
click at [1000, 226] on button "+ Add credit" at bounding box center [1009, 230] width 82 height 27
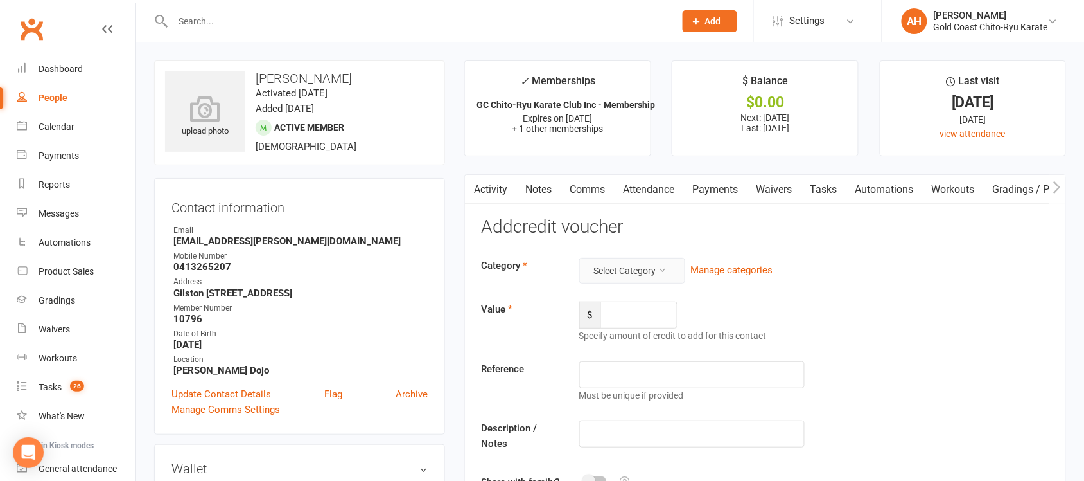
click at [656, 269] on button "Select Category" at bounding box center [633, 271] width 106 height 26
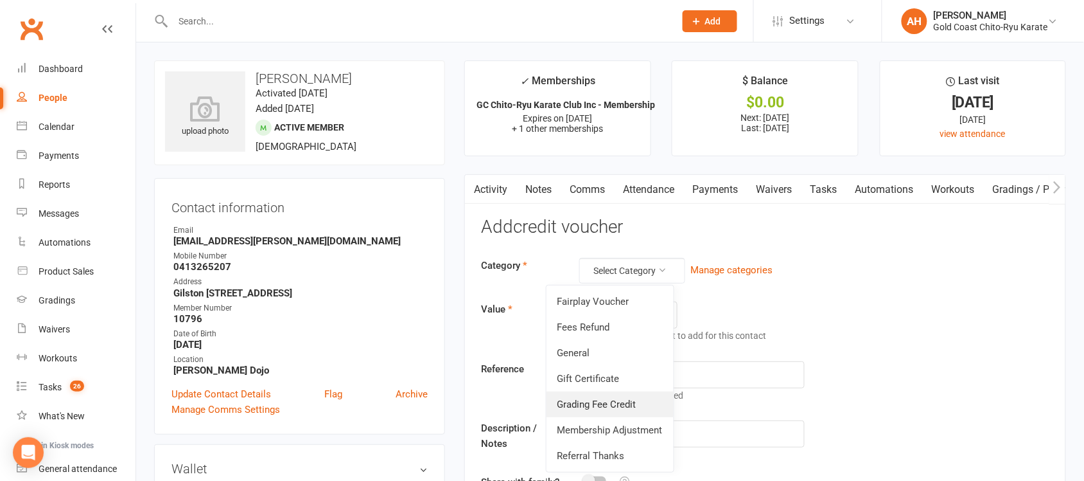
click at [605, 409] on link "Grading Fee Credit" at bounding box center [610, 404] width 127 height 26
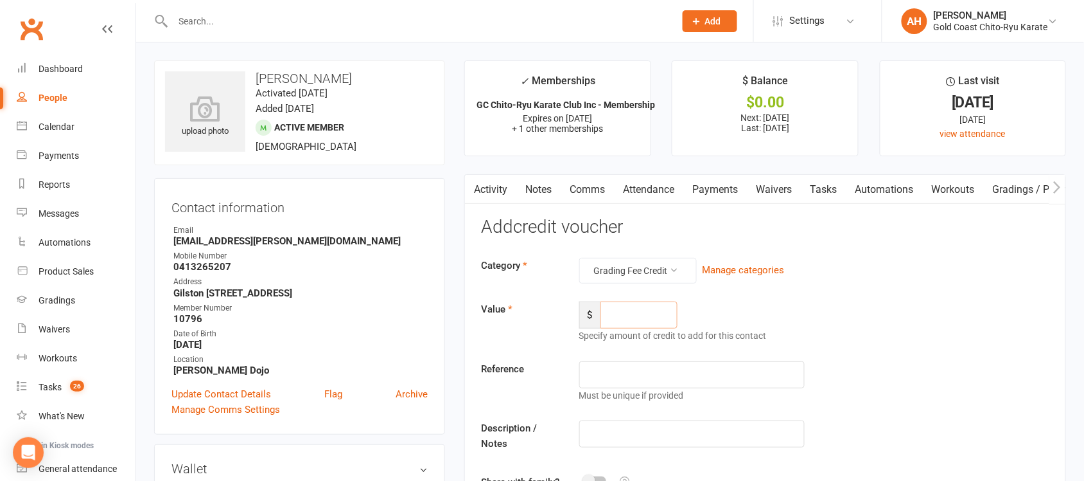
click at [638, 318] on input "number" at bounding box center [639, 314] width 77 height 27
type input "60"
click at [601, 440] on input "text" at bounding box center [693, 433] width 226 height 27
type input "Paid for Spring Grading [GEOGRAPHIC_DATA]"
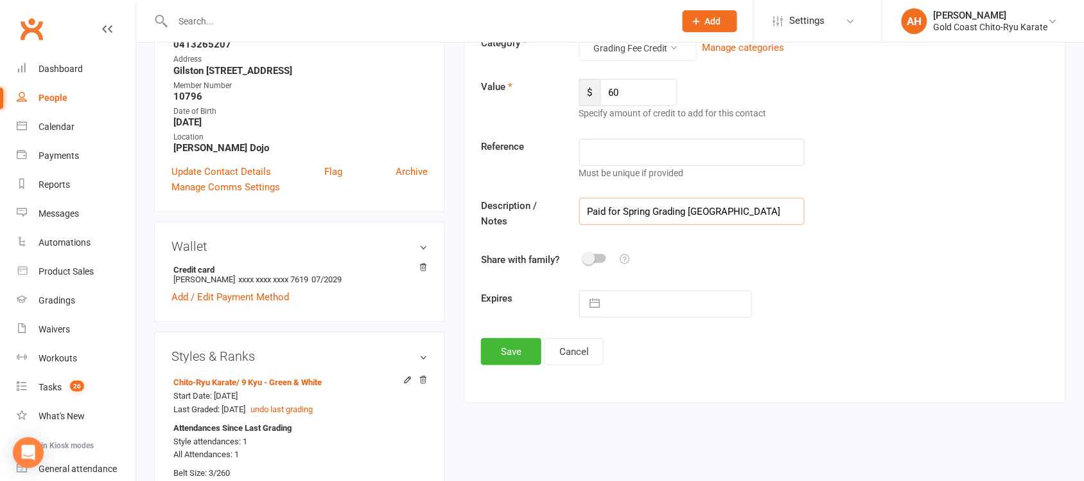
scroll to position [241, 0]
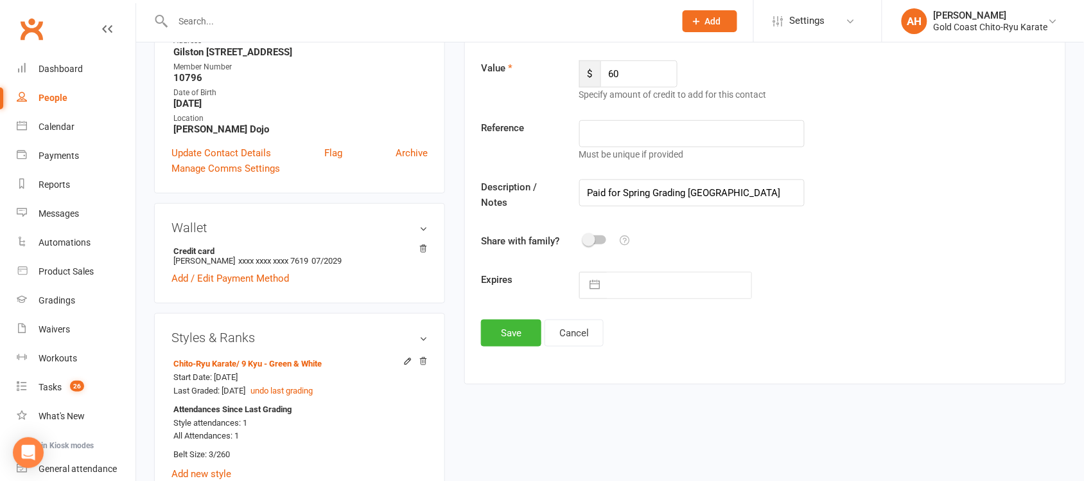
click at [595, 238] on span at bounding box center [589, 239] width 13 height 13
click at [585, 238] on input "checkbox" at bounding box center [585, 238] width 0 height 0
click at [598, 298] on button "button" at bounding box center [595, 285] width 23 height 26
select select "7"
select select "2025"
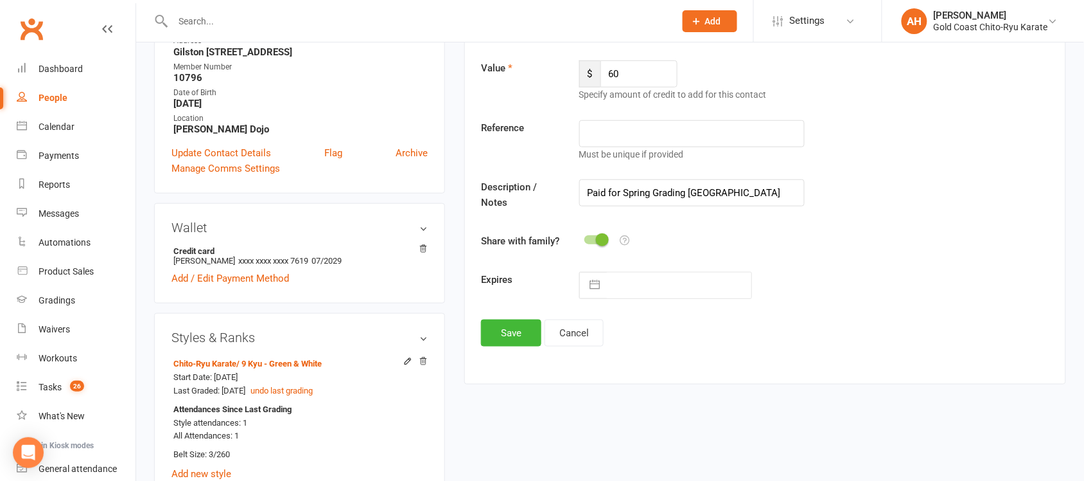
select select "8"
select select "2025"
select select "9"
select select "2025"
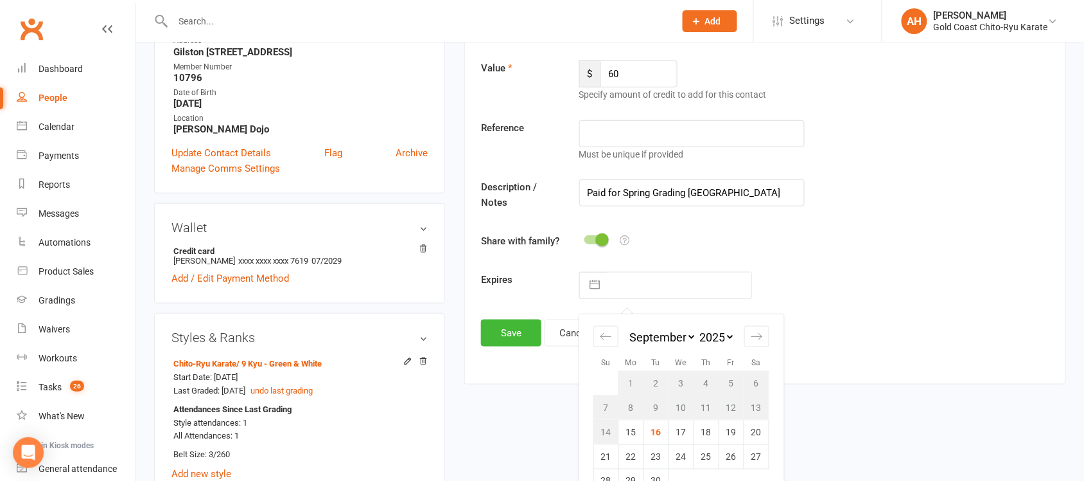
click at [732, 344] on select "2035 2034 2033 2032 2031 2030 2029 2028 2027 2026 2025 2024 2023 2022 2021 2020…" at bounding box center [716, 337] width 39 height 15
select select "7"
select select "2026"
select select "8"
select select "2026"
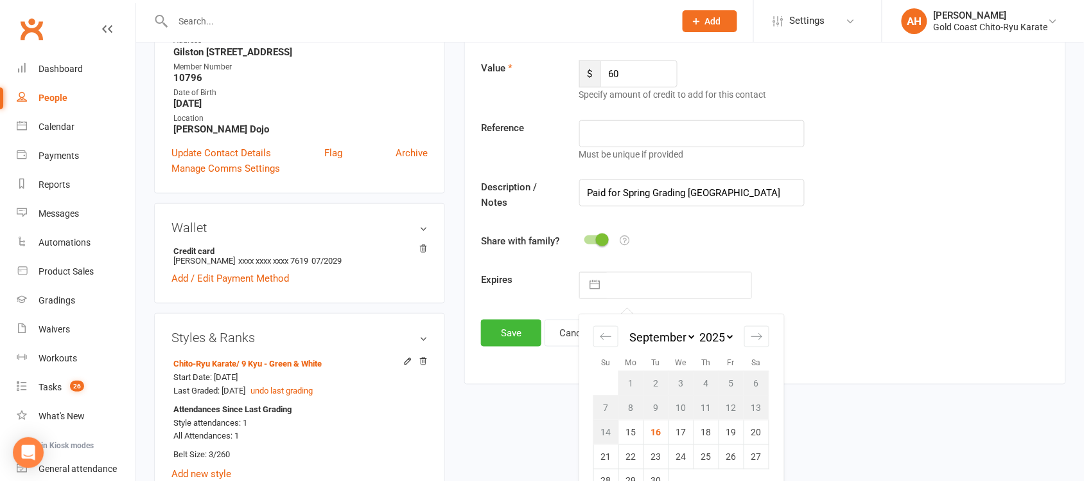
select select "9"
select select "2026"
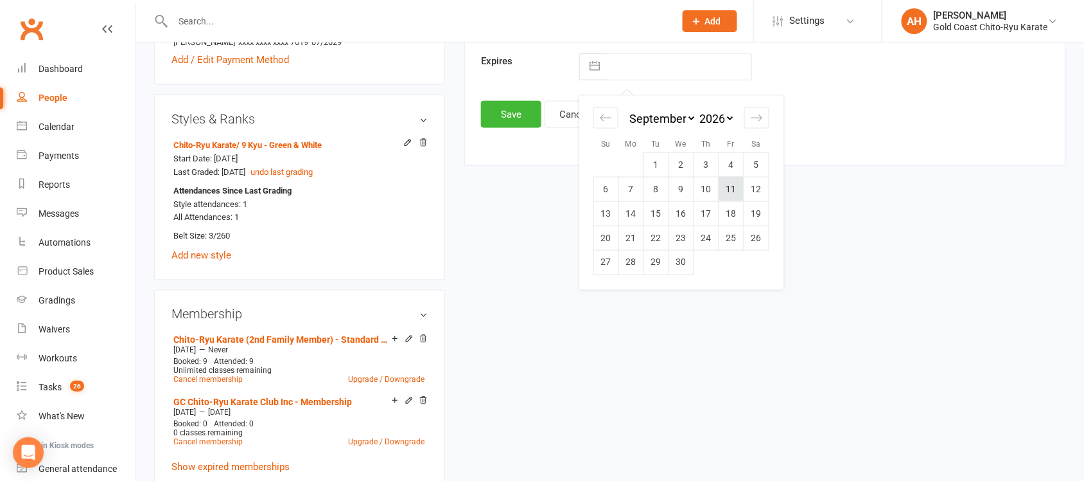
scroll to position [482, 0]
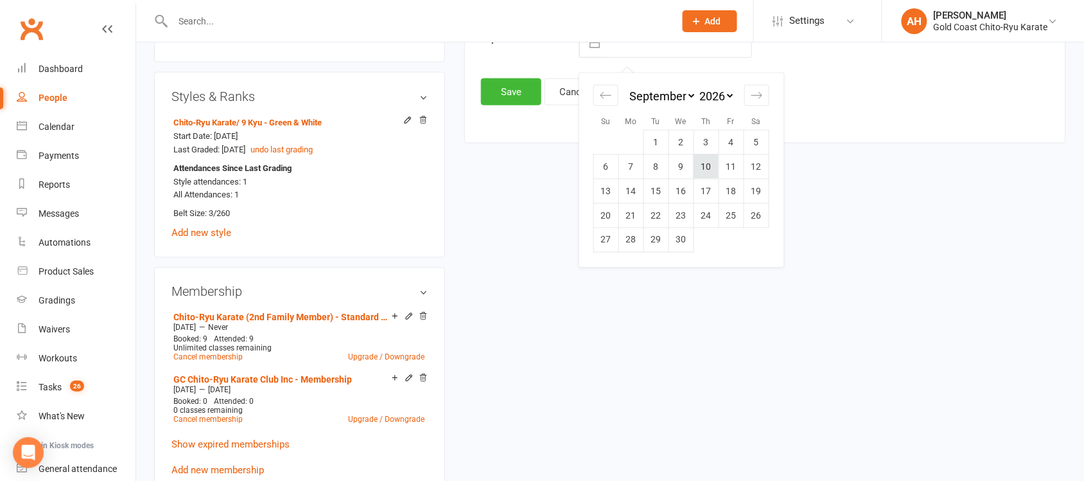
click at [711, 179] on td "10" at bounding box center [706, 166] width 25 height 24
type input "[DATE]"
click at [528, 105] on button "Save" at bounding box center [511, 91] width 60 height 27
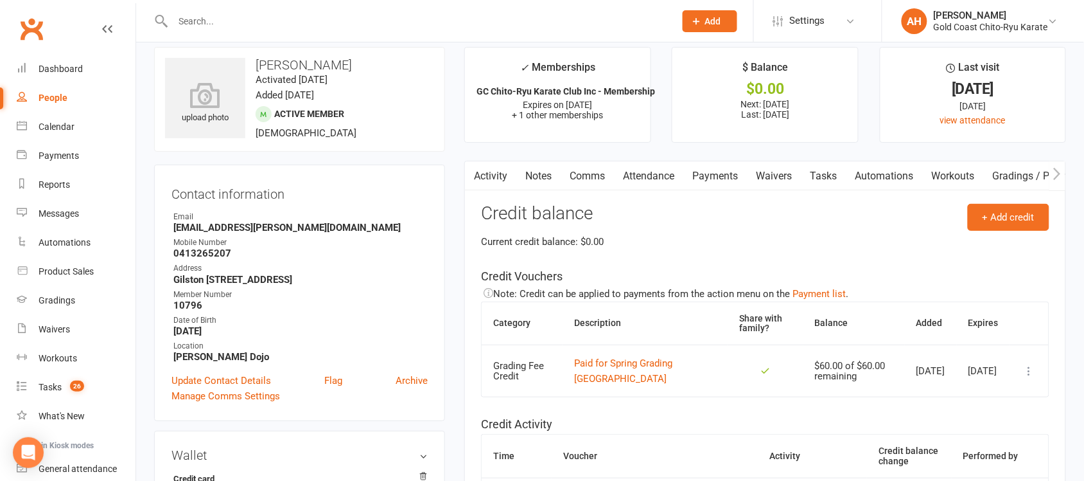
scroll to position [0, 0]
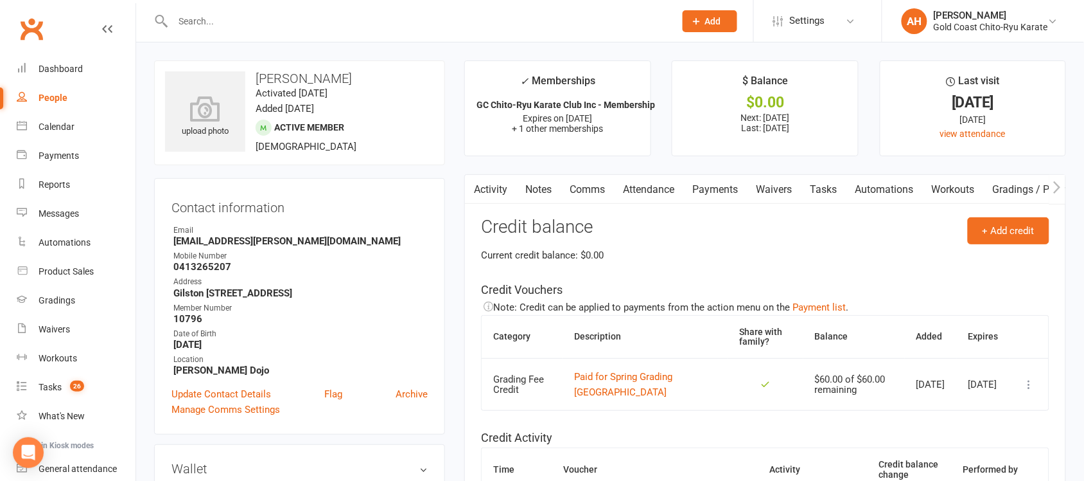
click at [724, 185] on link "Payments" at bounding box center [716, 190] width 64 height 30
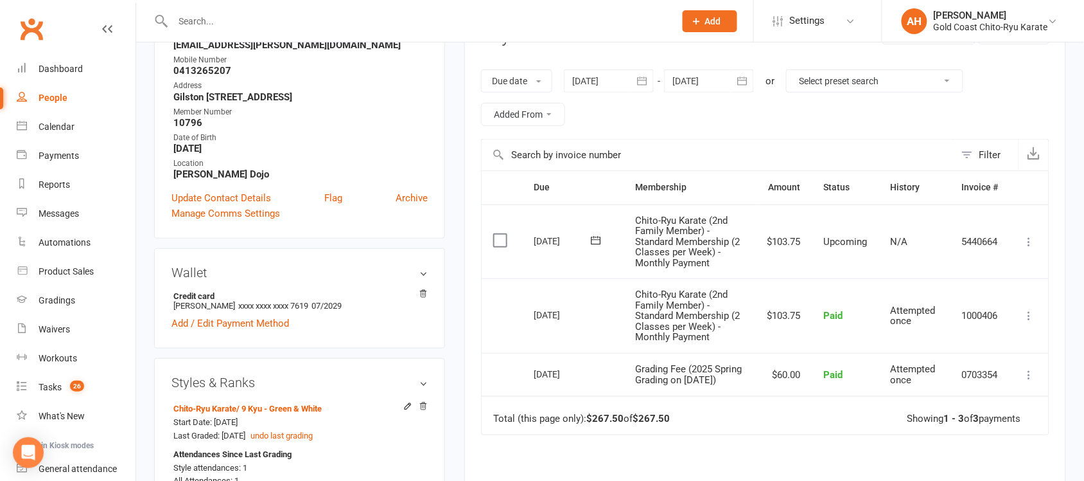
scroll to position [241, 0]
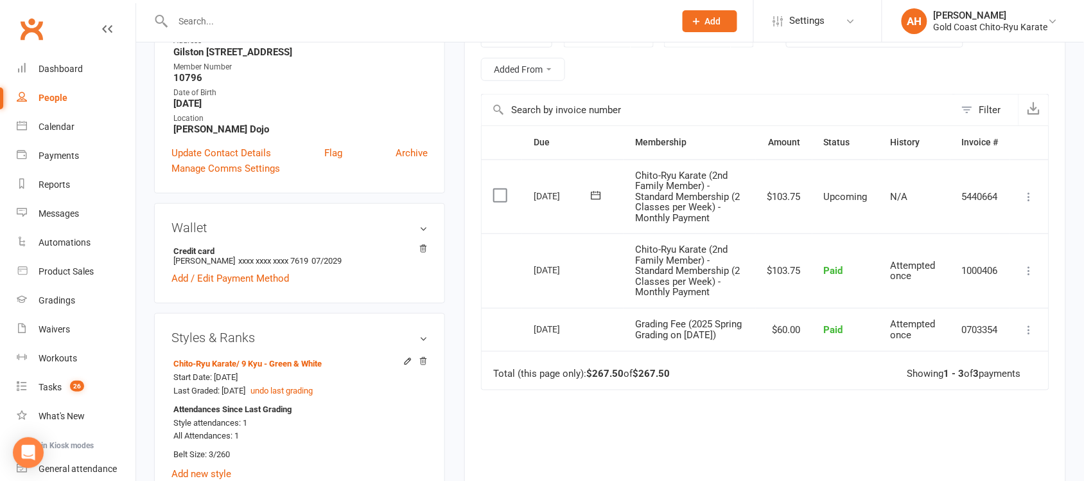
click at [1030, 195] on icon at bounding box center [1029, 196] width 13 height 13
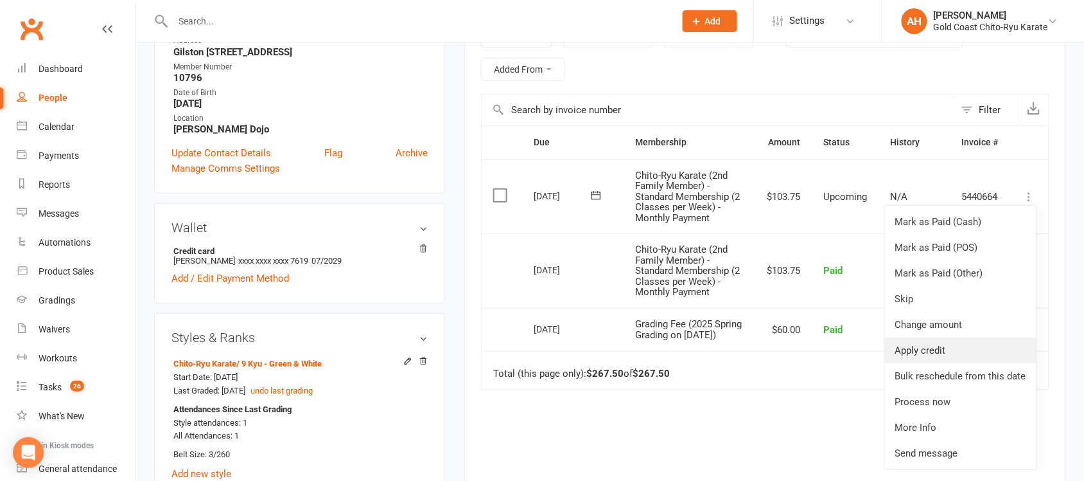
click at [935, 351] on link "Apply credit" at bounding box center [961, 350] width 152 height 26
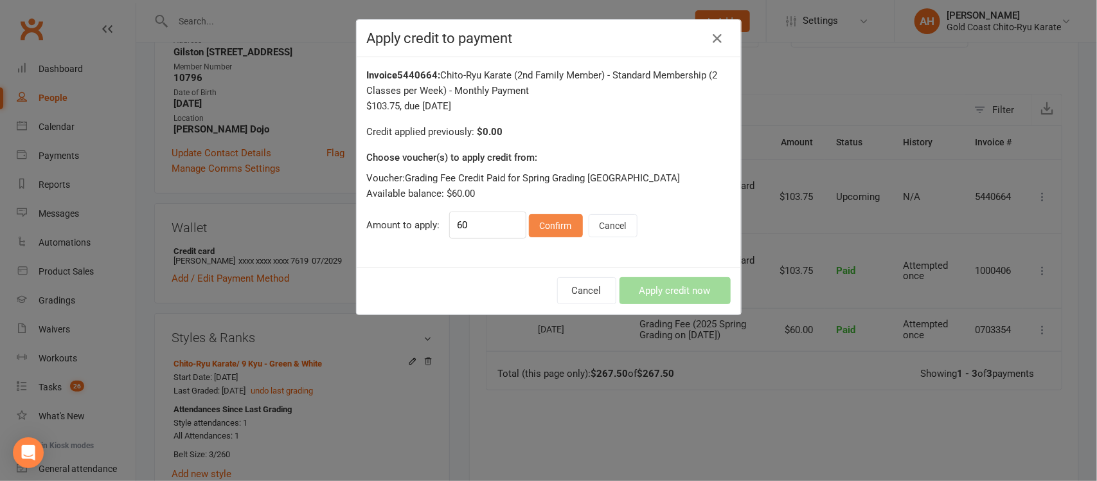
click at [551, 226] on button "Confirm" at bounding box center [556, 225] width 54 height 23
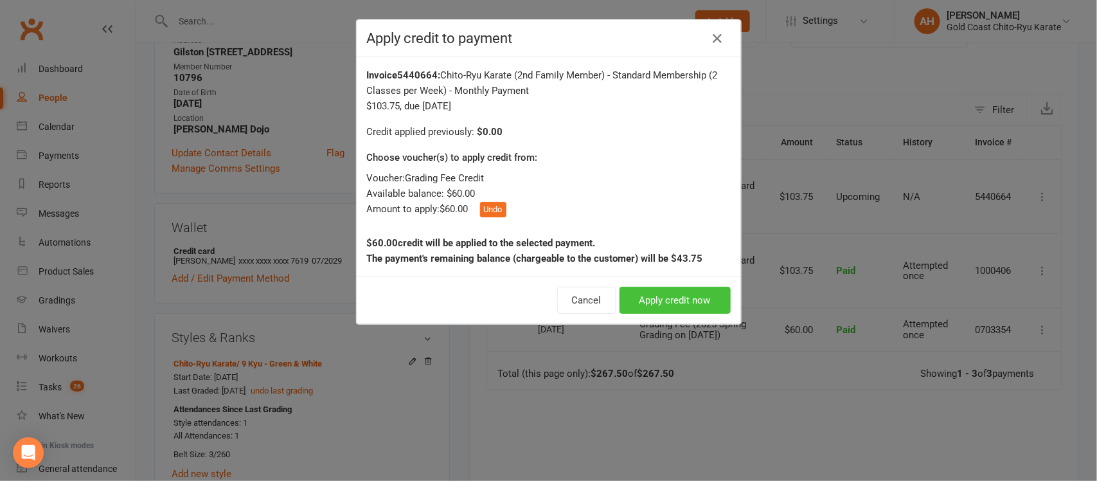
click at [675, 305] on button "Apply credit now" at bounding box center [674, 300] width 111 height 27
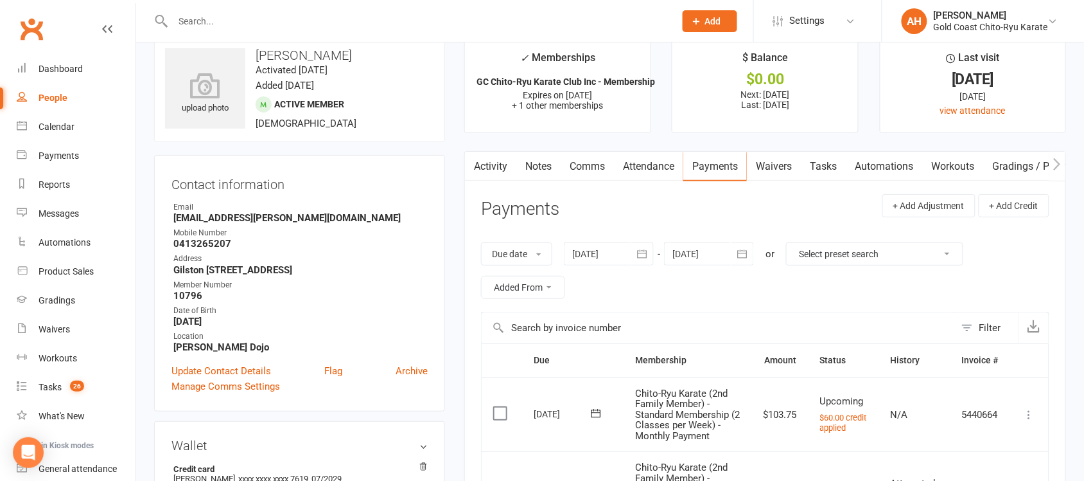
scroll to position [0, 0]
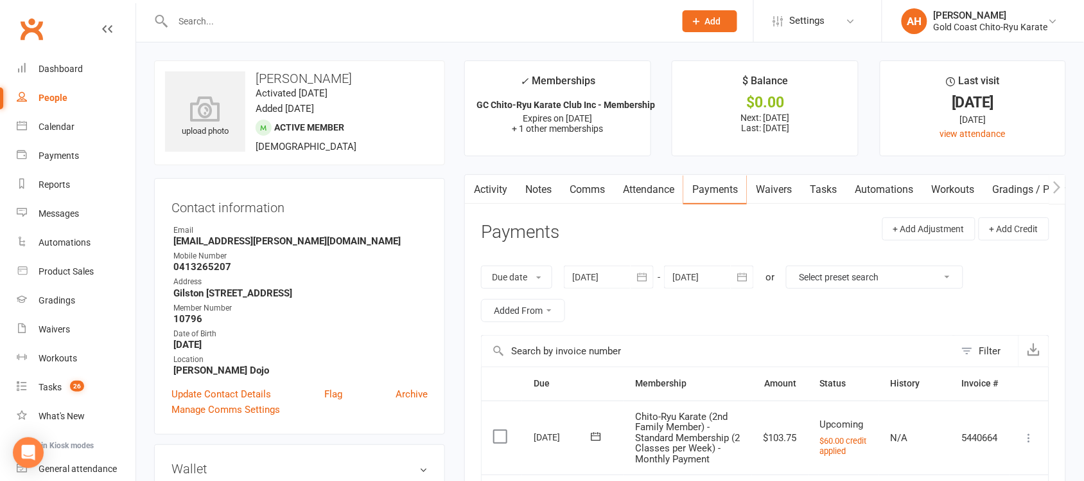
click at [220, 8] on div at bounding box center [410, 21] width 512 height 42
click at [222, 17] on input "text" at bounding box center [417, 21] width 497 height 18
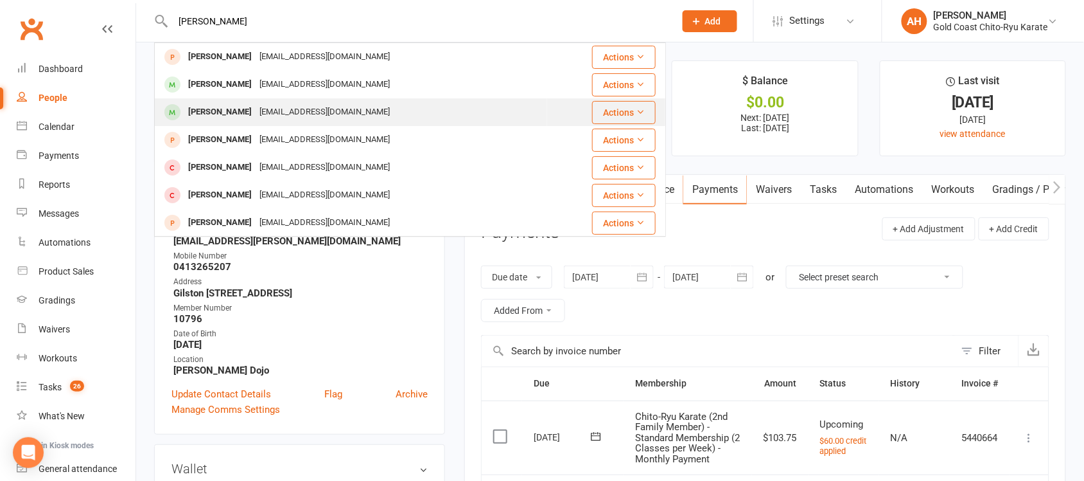
type input "[PERSON_NAME]"
click at [211, 107] on div "[PERSON_NAME]" at bounding box center [219, 112] width 71 height 19
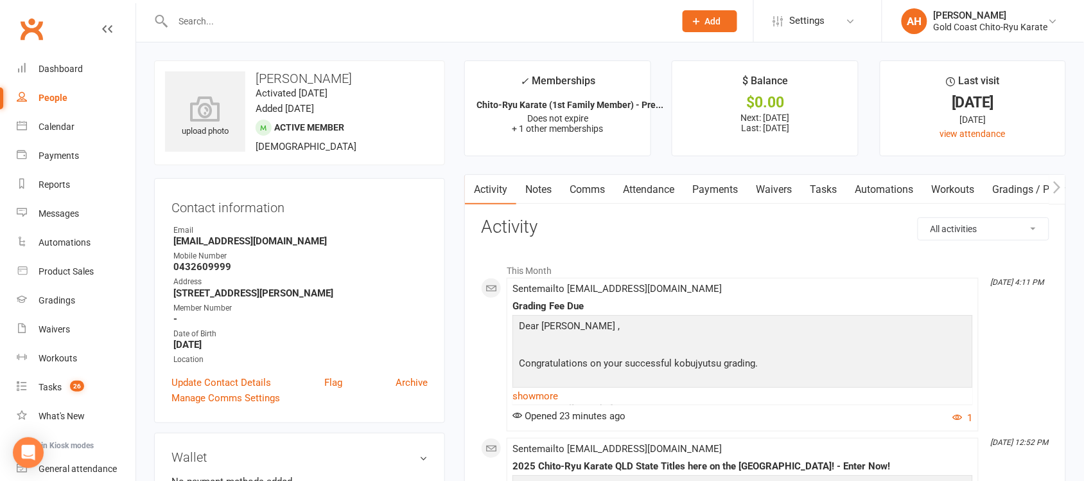
click at [727, 195] on link "Payments" at bounding box center [716, 190] width 64 height 30
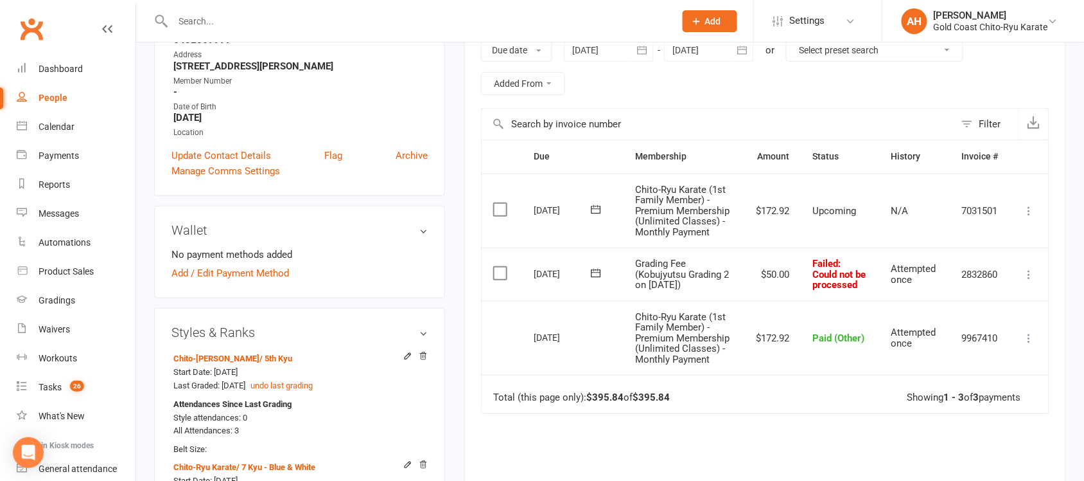
scroll to position [241, 0]
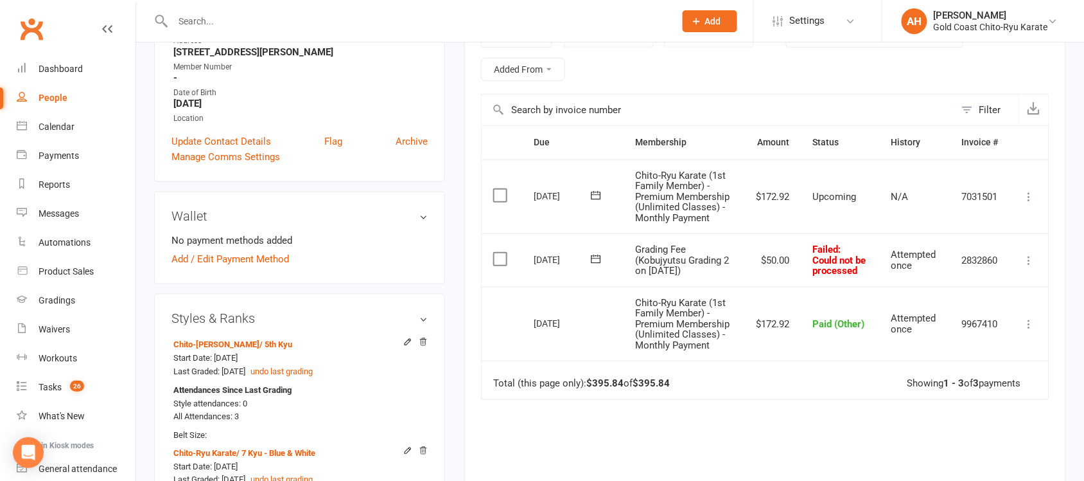
click at [1029, 265] on icon at bounding box center [1029, 260] width 13 height 13
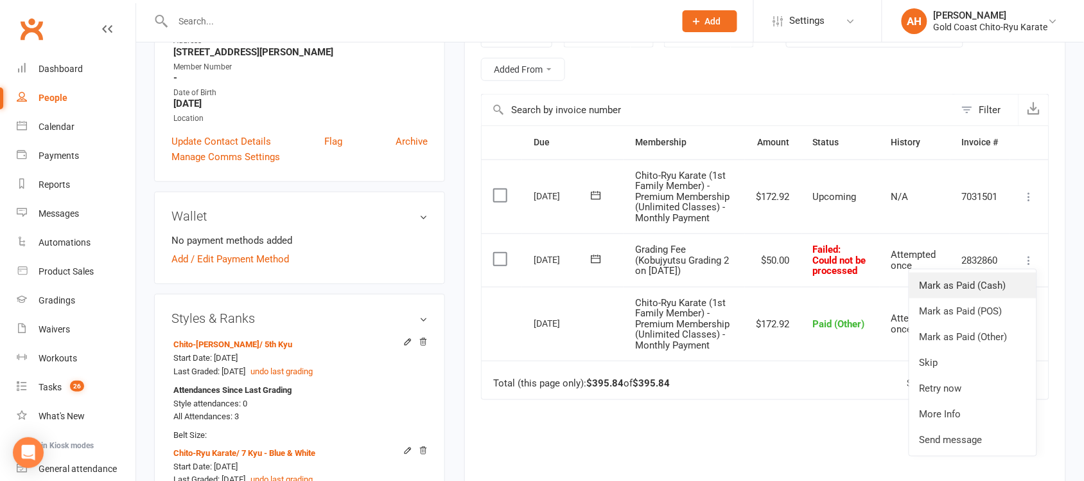
click at [978, 290] on link "Mark as Paid (Cash)" at bounding box center [973, 285] width 127 height 26
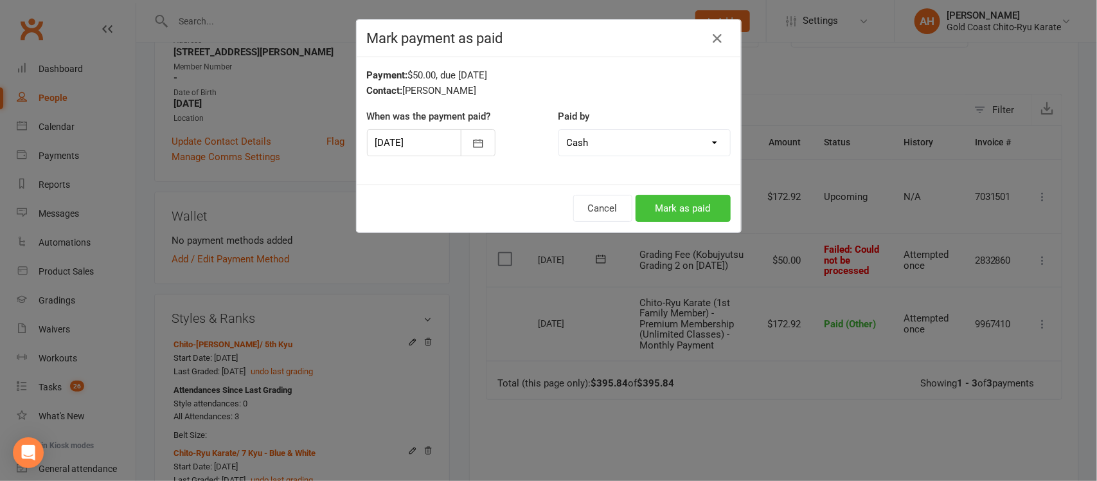
click at [688, 206] on button "Mark as paid" at bounding box center [682, 208] width 95 height 27
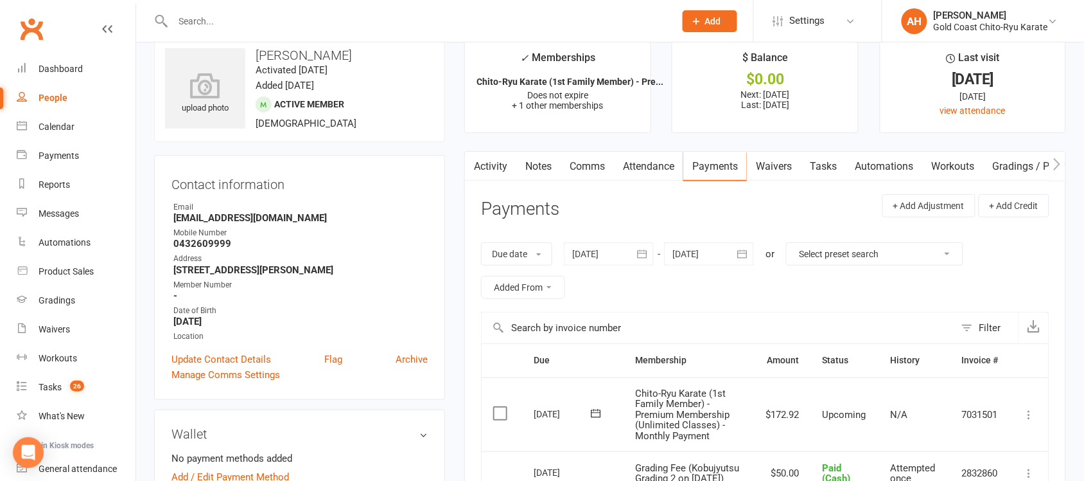
scroll to position [0, 0]
